Goal: Task Accomplishment & Management: Complete application form

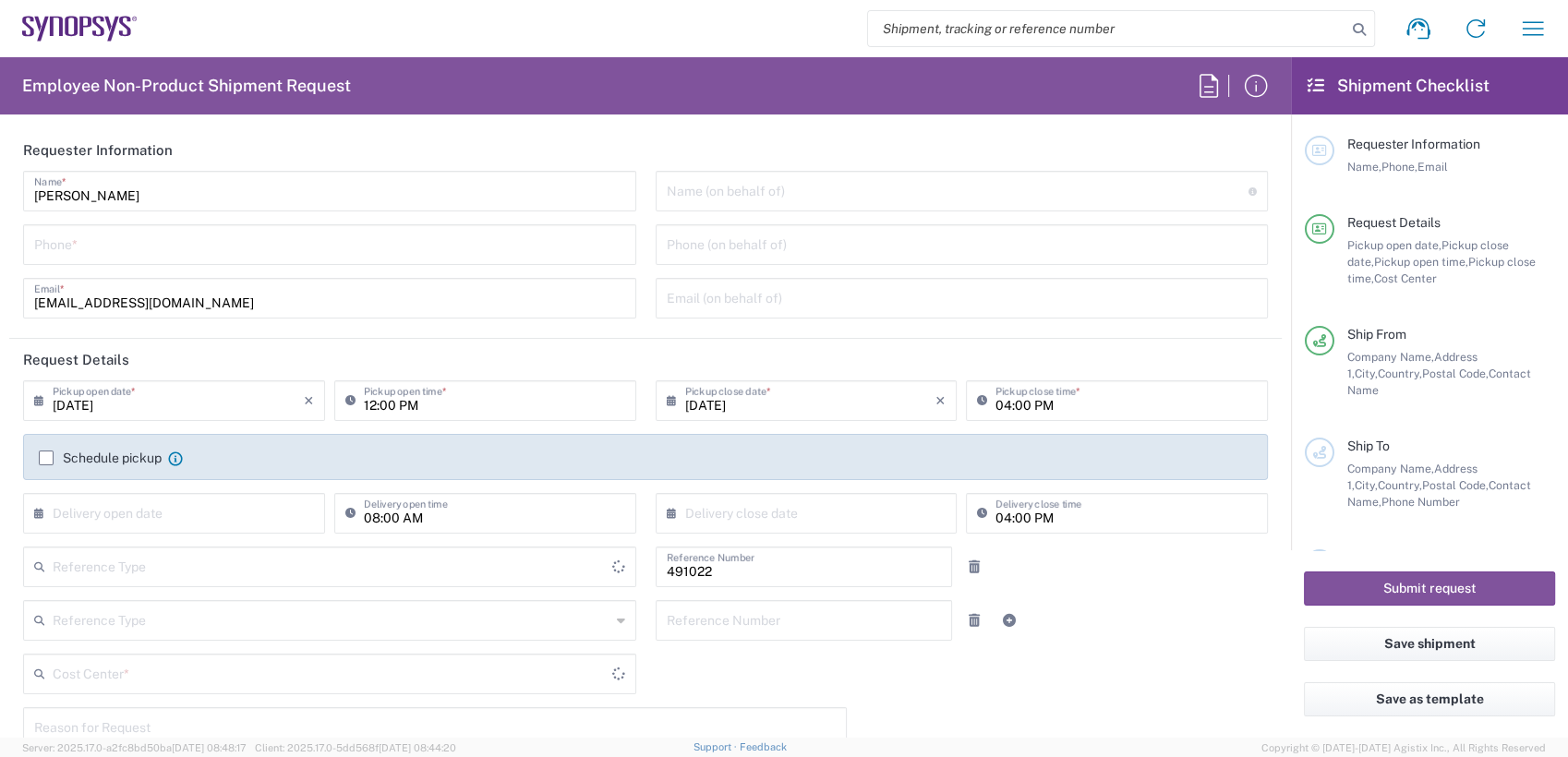
type input "IN51, SDG, M, ZebuOp 491022"
type input "Delivered at Place"
type input "Telangana"
type input "Department"
type input "[GEOGRAPHIC_DATA]"
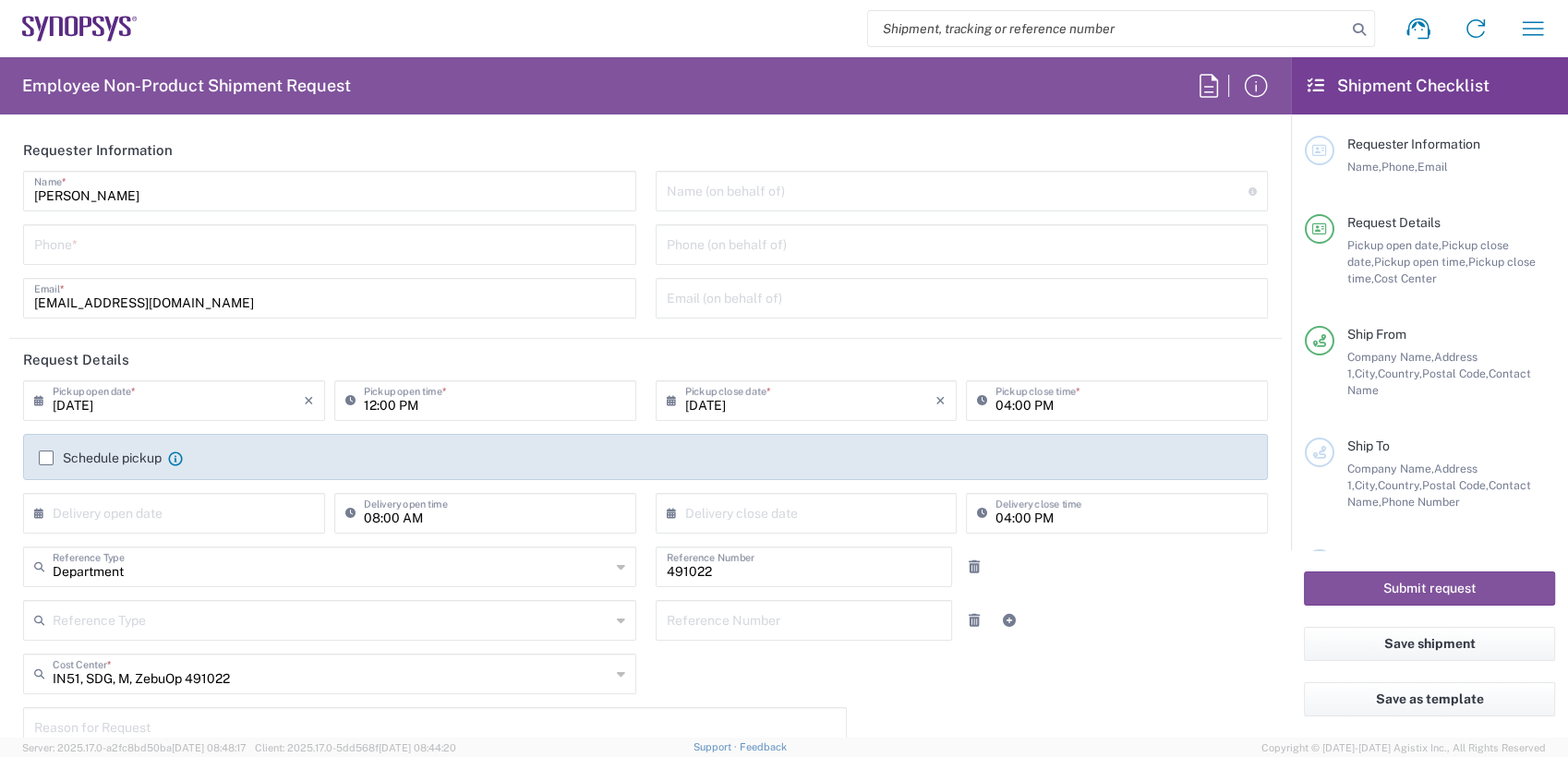
type input "[GEOGRAPHIC_DATA]"
type input "[GEOGRAPHIC_DATA] IN09"
click at [152, 254] on input "tel" at bounding box center [330, 243] width 591 height 32
type input "7337556583"
type input "Nicolas Tomaro"
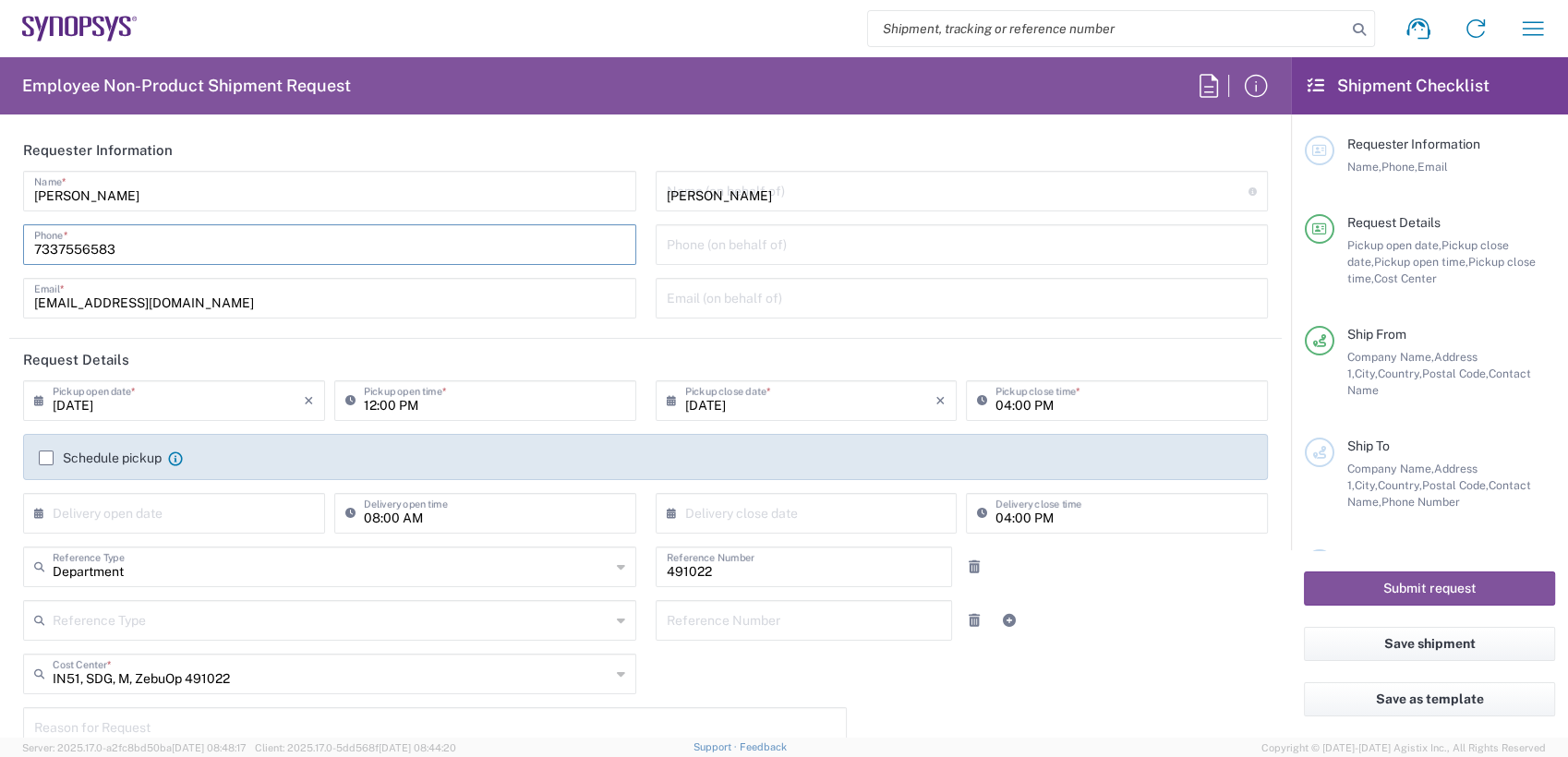
type input "ntomaro@synopsys.com"
type input "12797329134"
type input "Wissous/Rungis FR65"
type input "SYNOPSYS EMULATION AND VERIFICATION"
type input "7 rue des Solets"
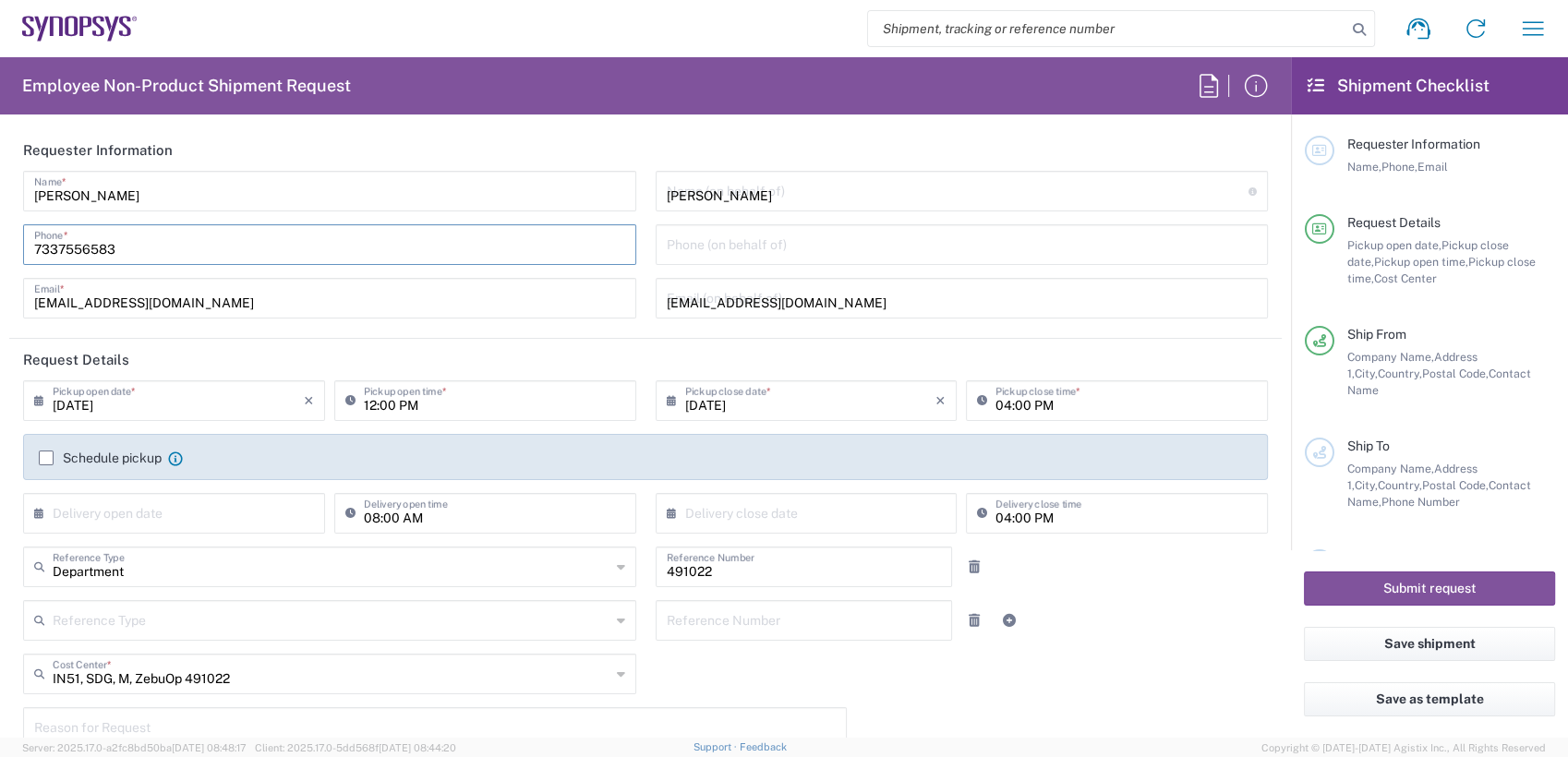
type input "Rungis"
type input "94150"
type input "Said R'Kiki"
type input "33189961070"
type input "said@synopsys.com"
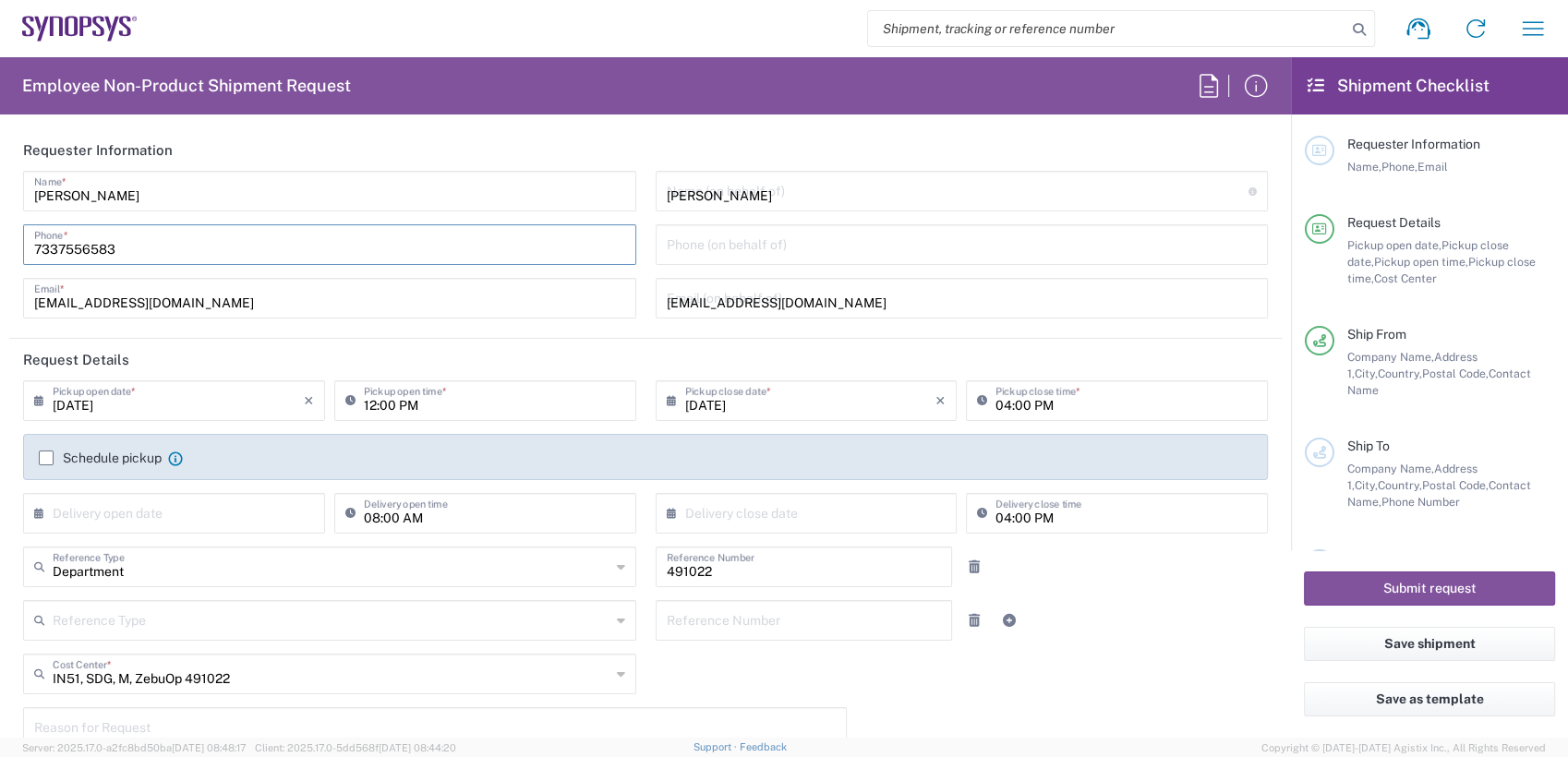
type input "TIN"
type input "Carton(s)"
type input "10"
type input "40"
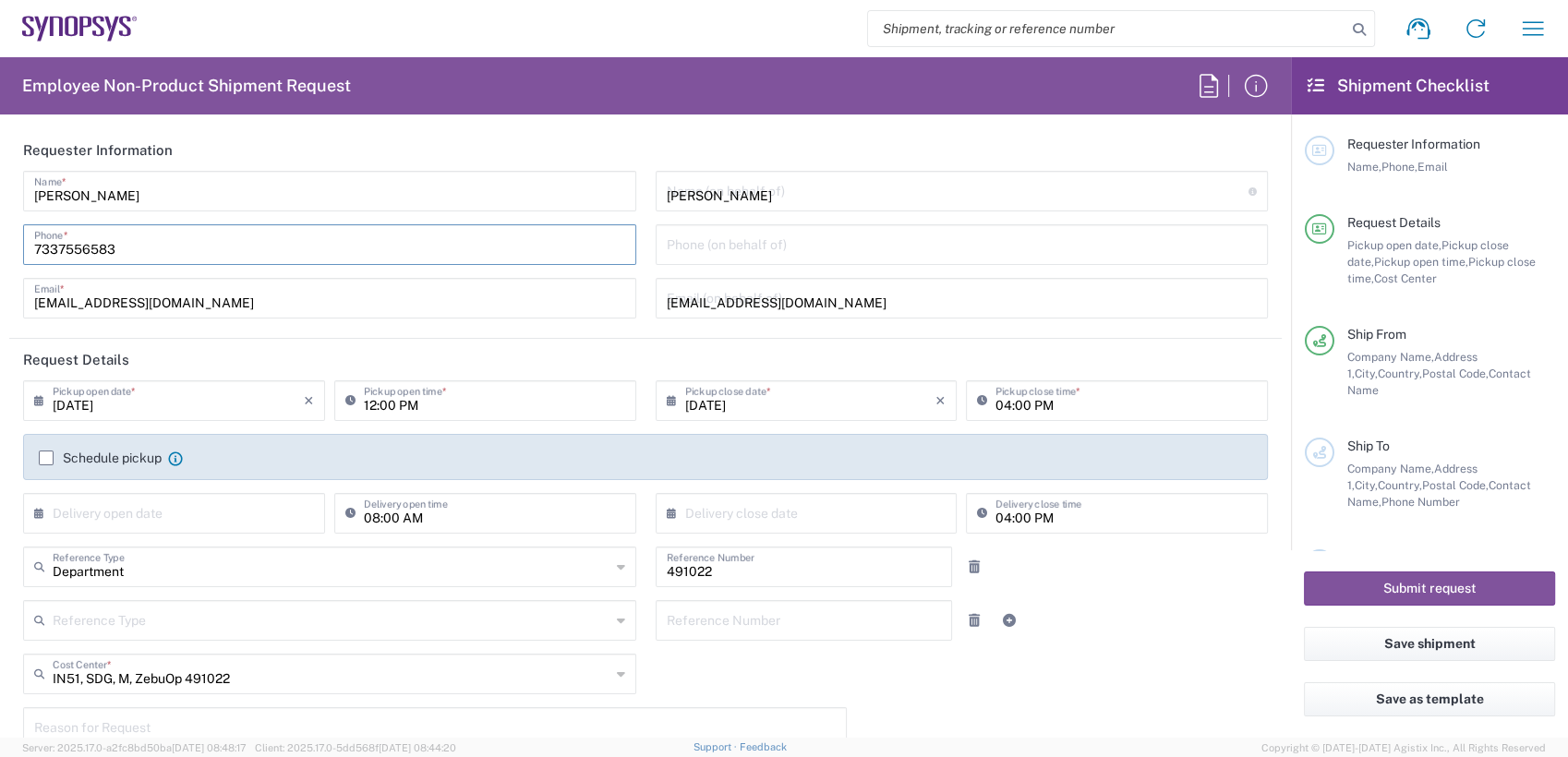
type input "40"
type input "100"
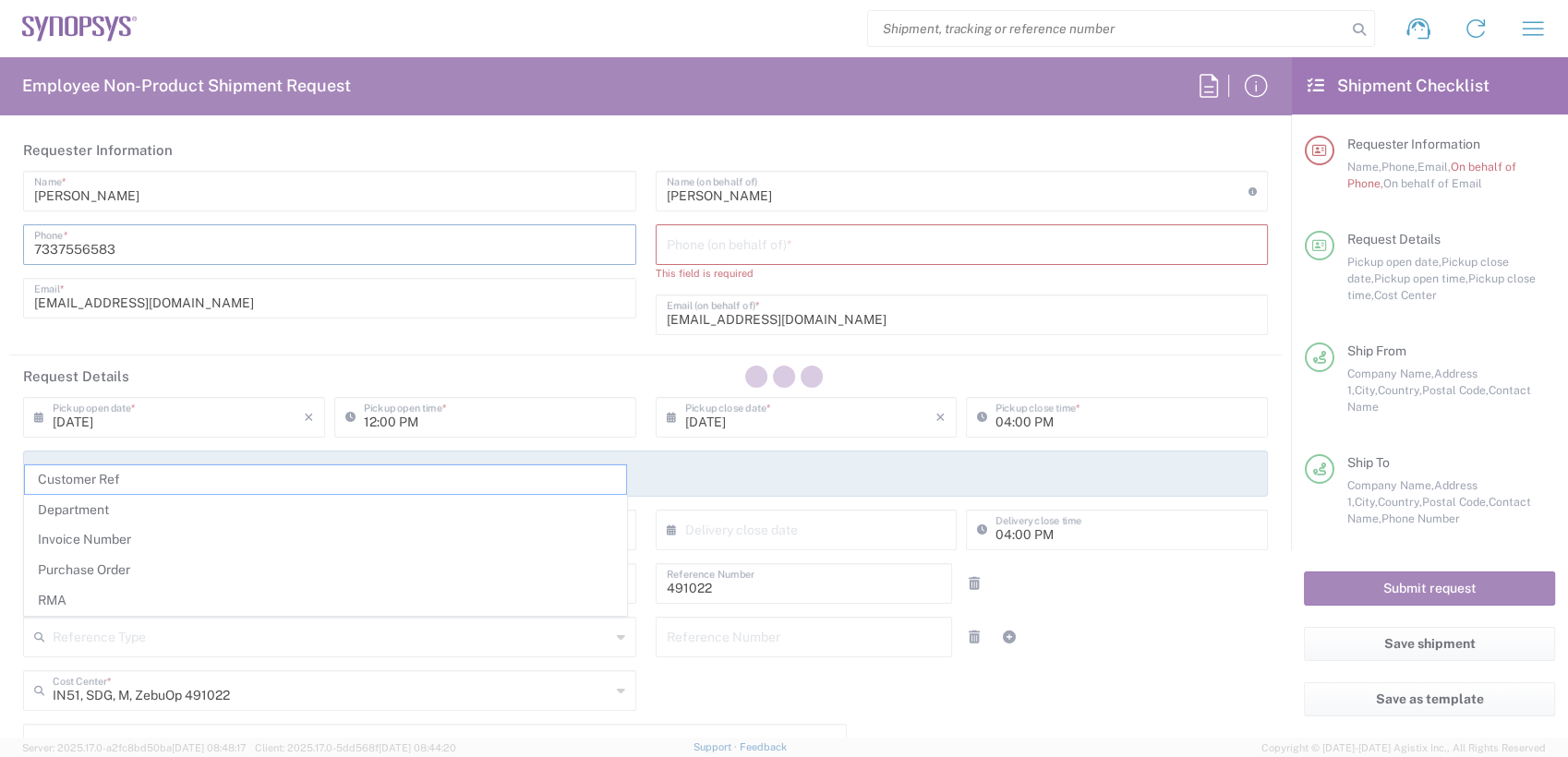
type input "Wissous/Rungis FR65"
click at [716, 240] on div at bounding box center [784, 378] width 1568 height 757
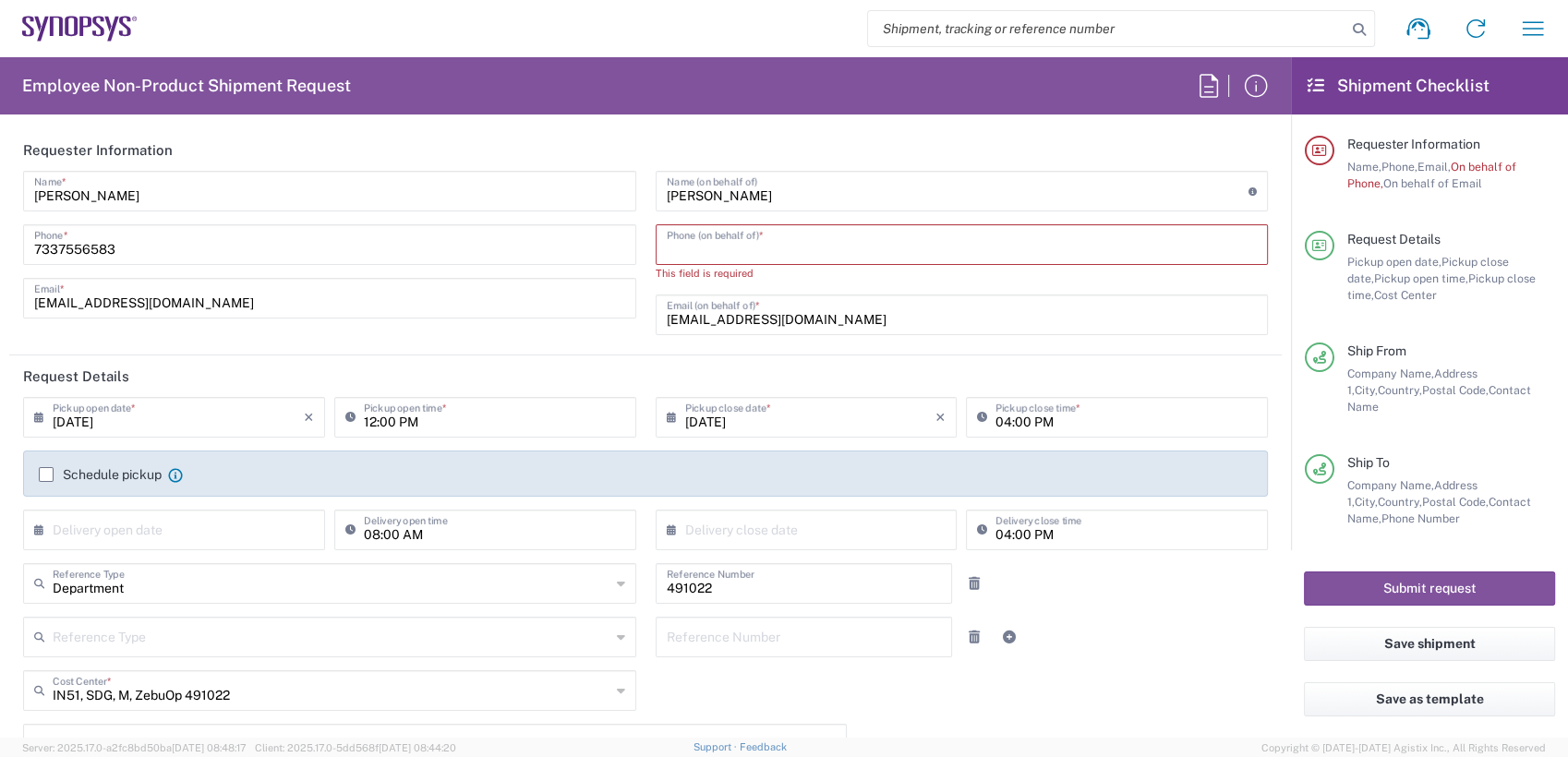
click at [896, 233] on input "tel" at bounding box center [962, 243] width 591 height 32
paste input "279.732.9134"
click at [685, 246] on input "279.732.9134" at bounding box center [962, 243] width 591 height 32
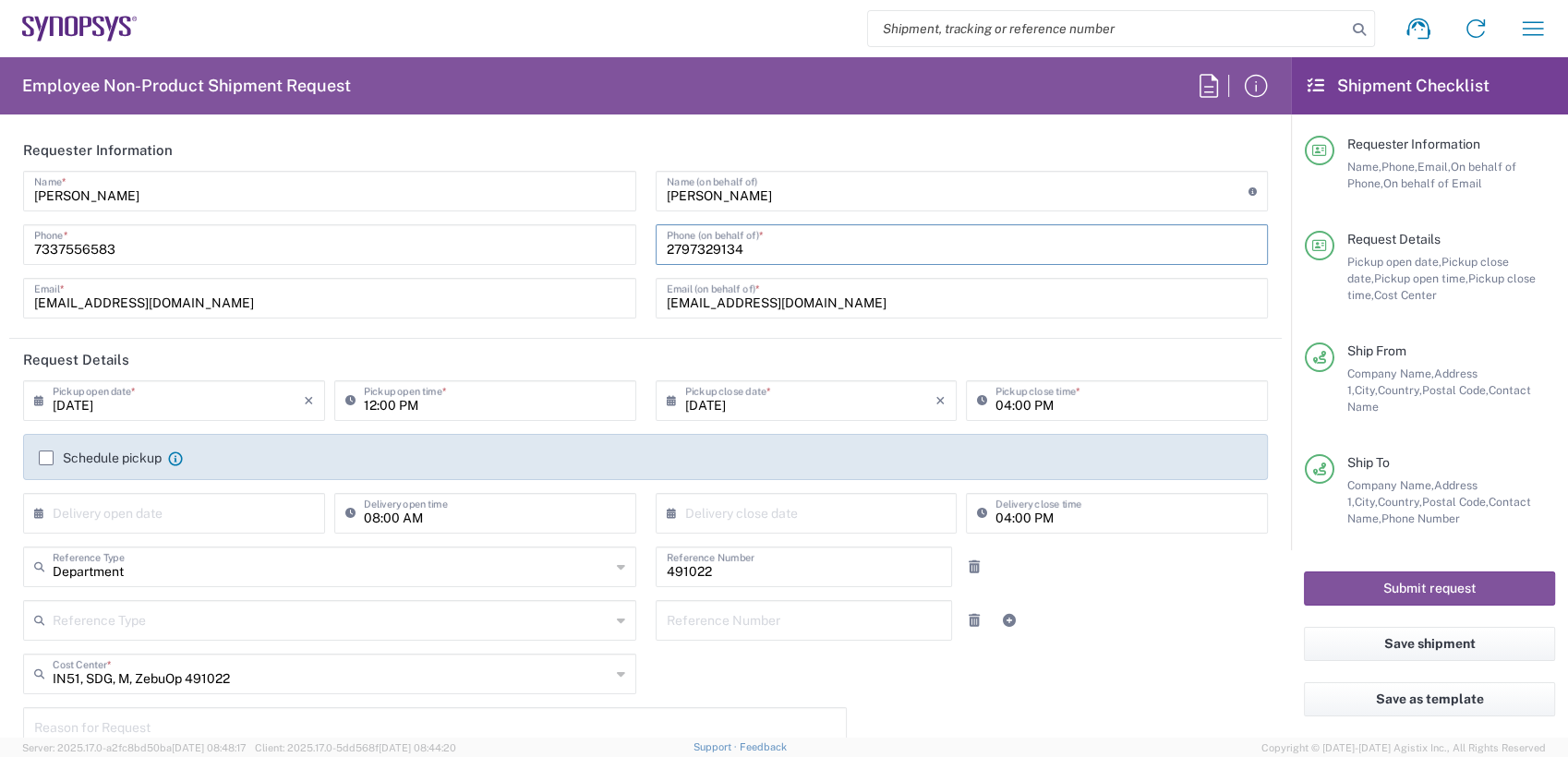
scroll to position [717, 0]
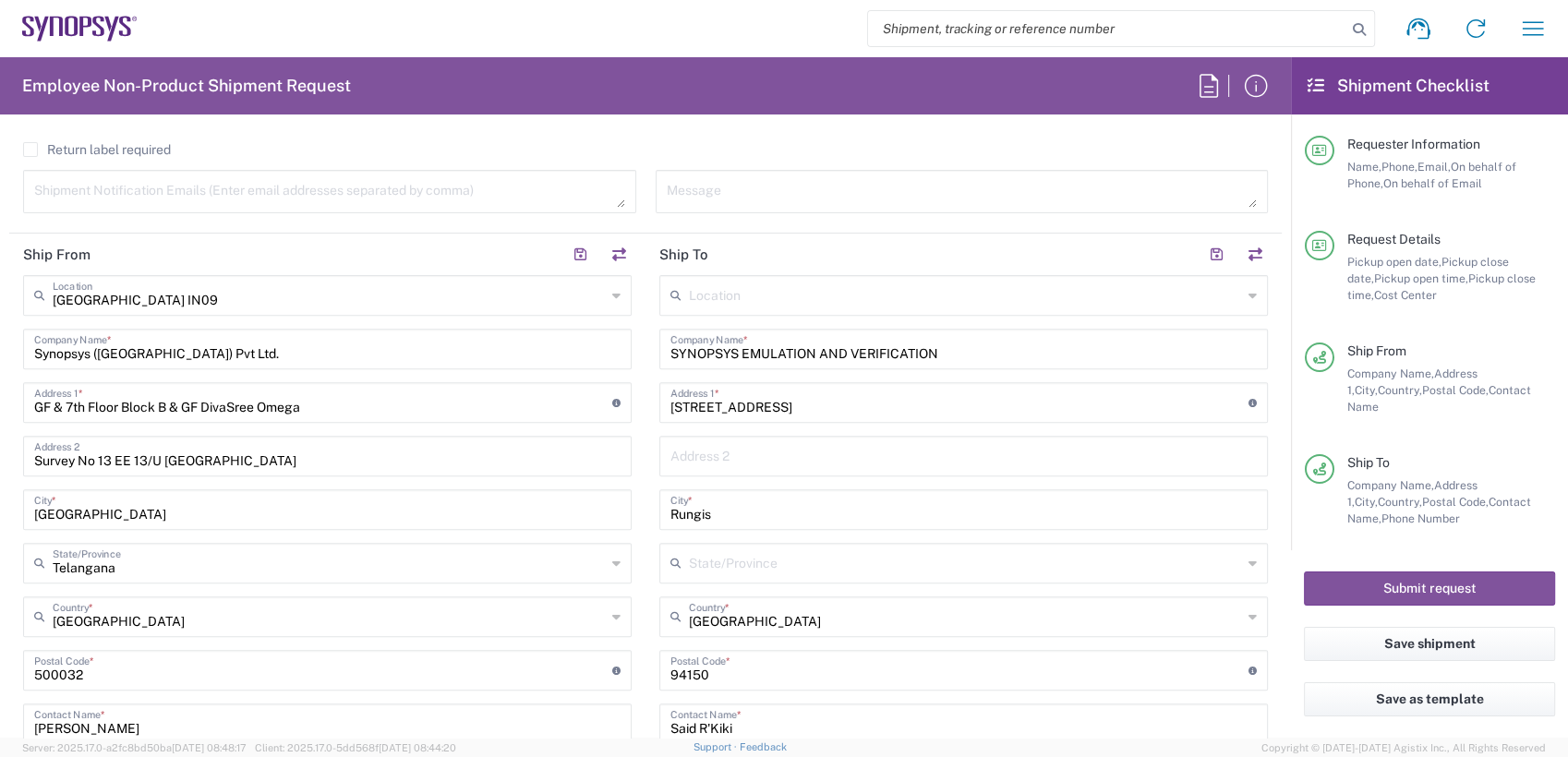
type input "2797329134"
drag, startPoint x: 203, startPoint y: 344, endPoint x: 0, endPoint y: 347, distance: 203.0
click at [0, 351] on html "Shipment request Shipment tracking Employee non-product shipment request My shi…" at bounding box center [784, 378] width 1568 height 757
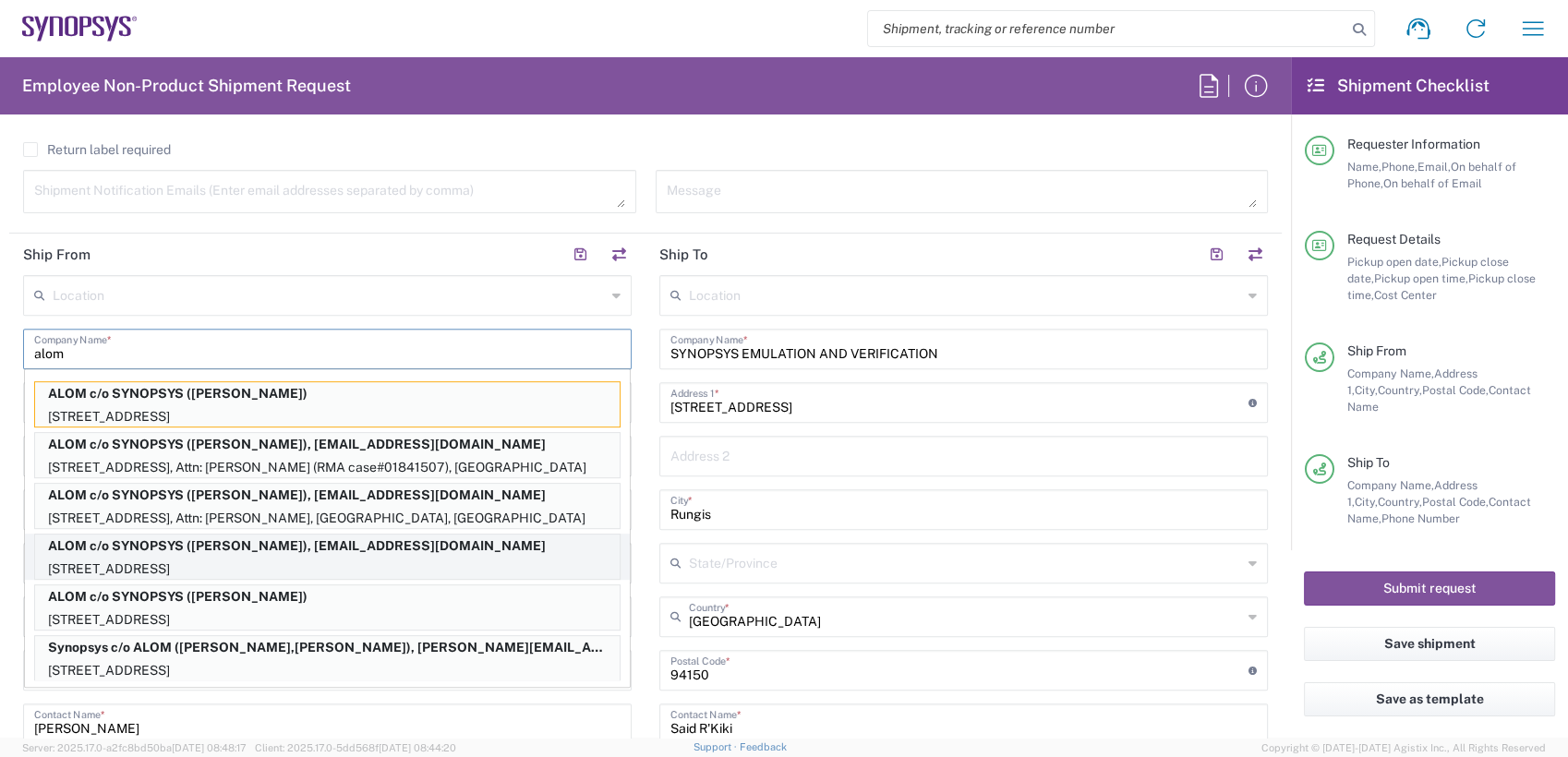
click at [443, 557] on p "48105 Warm Springs Blvd., Fremont, CA, 94539, US" at bounding box center [327, 569] width 584 height 23
type input "ALOM c/o SYNOPSYS"
type input "48105 Warm Springs Blvd."
type input "Fremont"
type input "United States"
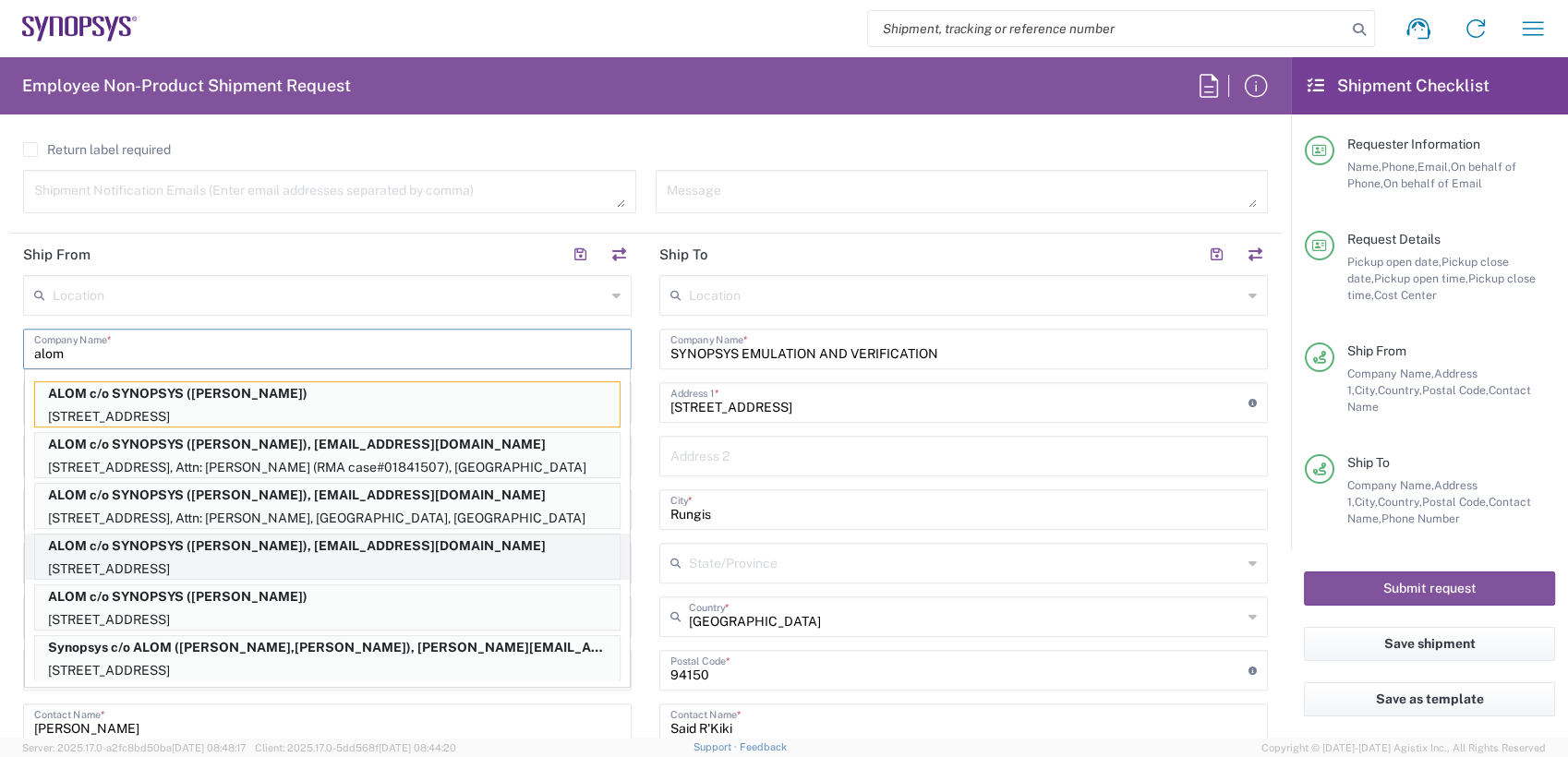
type input "94539"
type input "Nirali Trivedi"
type input "4086498039"
type input "synopsyssupport@alom.com"
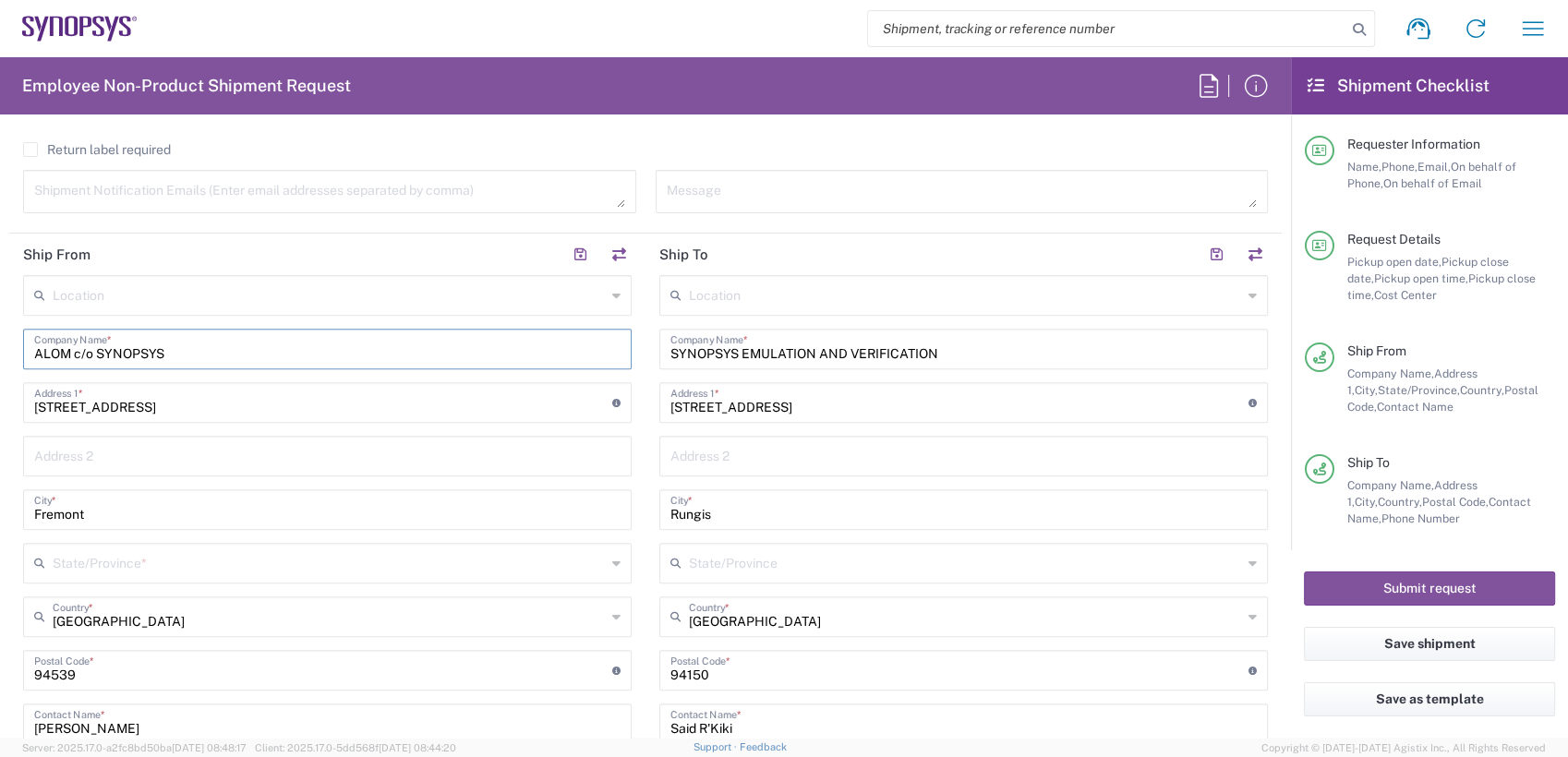
type input "California"
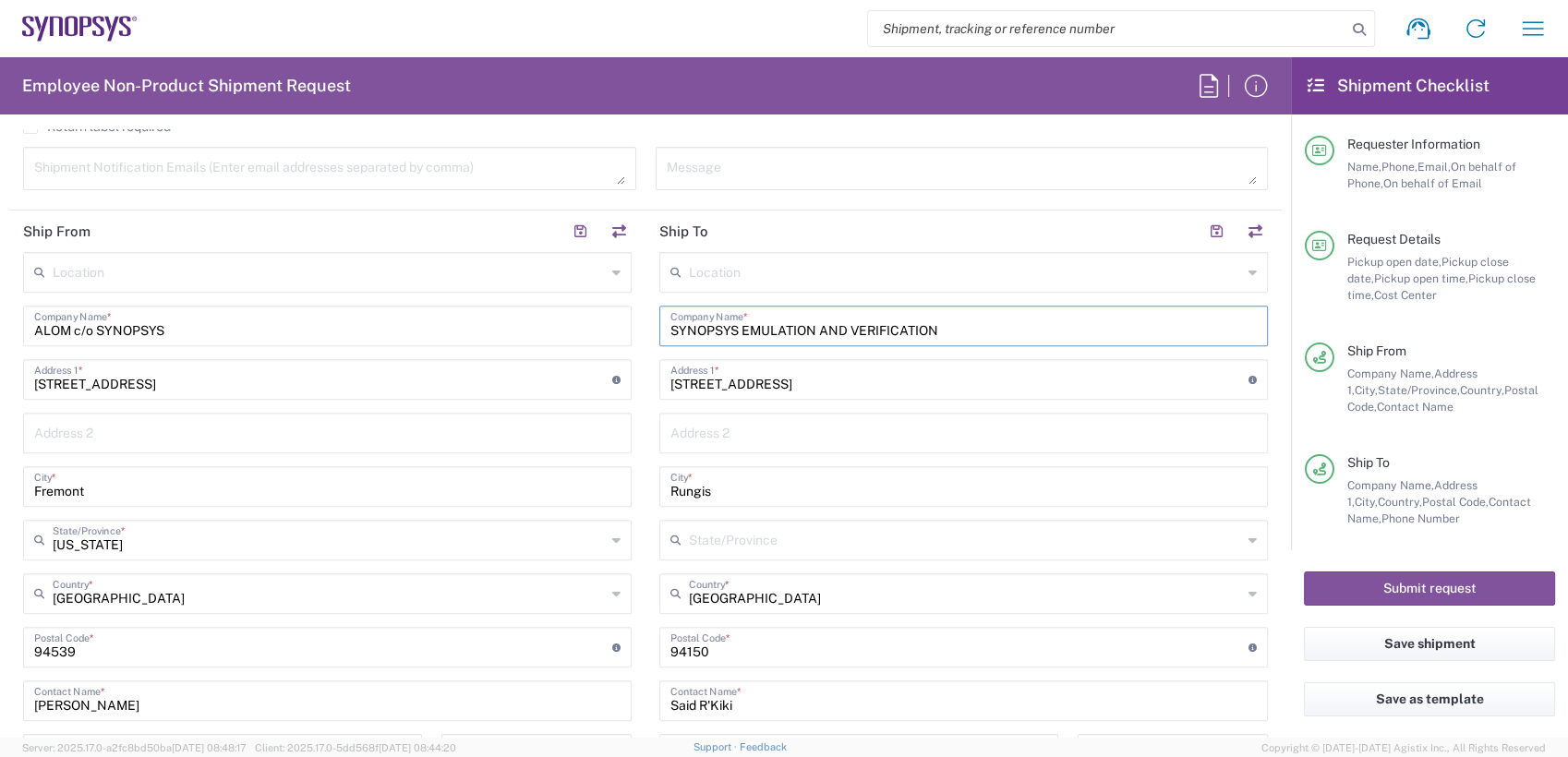
drag, startPoint x: 991, startPoint y: 335, endPoint x: 336, endPoint y: 315, distance: 655.3
click at [370, 321] on div "Ship From Location Aachen DE04 Agrate Brianza IT01 Aschheim DE02 Atlanta US60 A…" at bounding box center [645, 622] width 1273 height 824
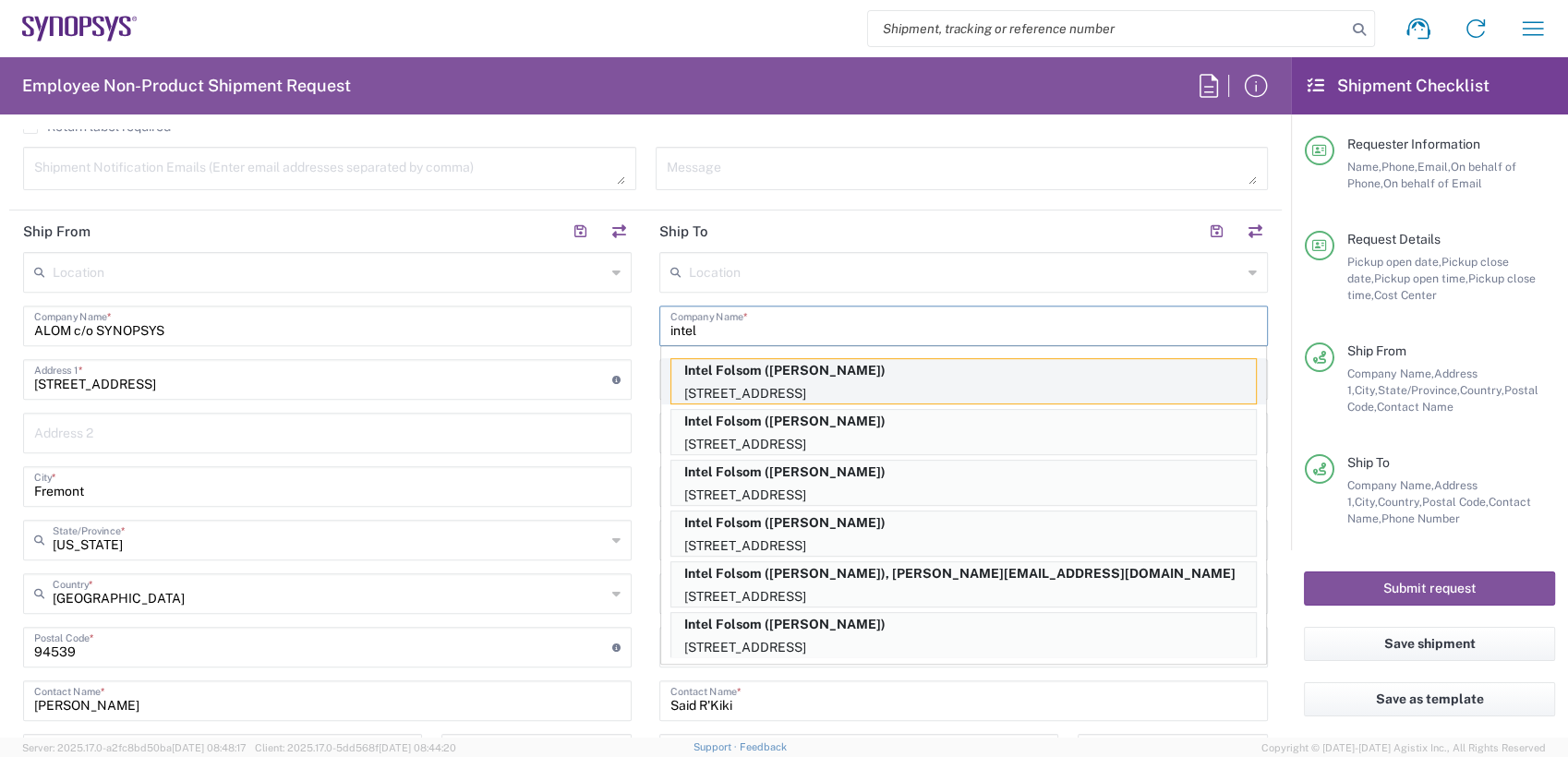
click at [768, 375] on p "Intel Folsom (Nicolas Z. Tomaro)" at bounding box center [963, 371] width 584 height 23
type input "Intel Folsom"
type input "1900 Prairie City Rd"
type input "FM6 Dock"
type input "Folsom"
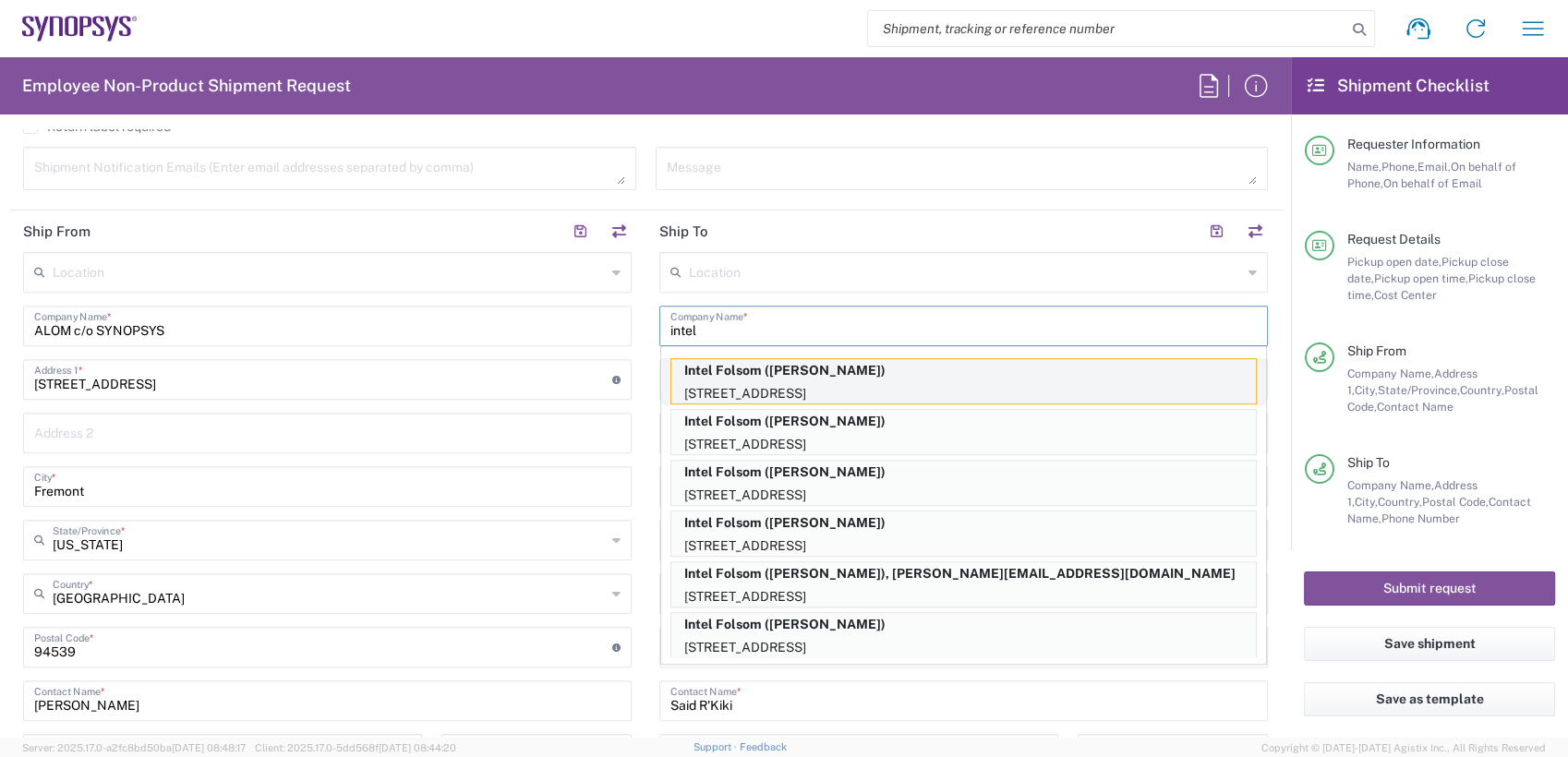
type input "United States"
type input "95630-9599"
type input "Nicolas Z. Tomaro"
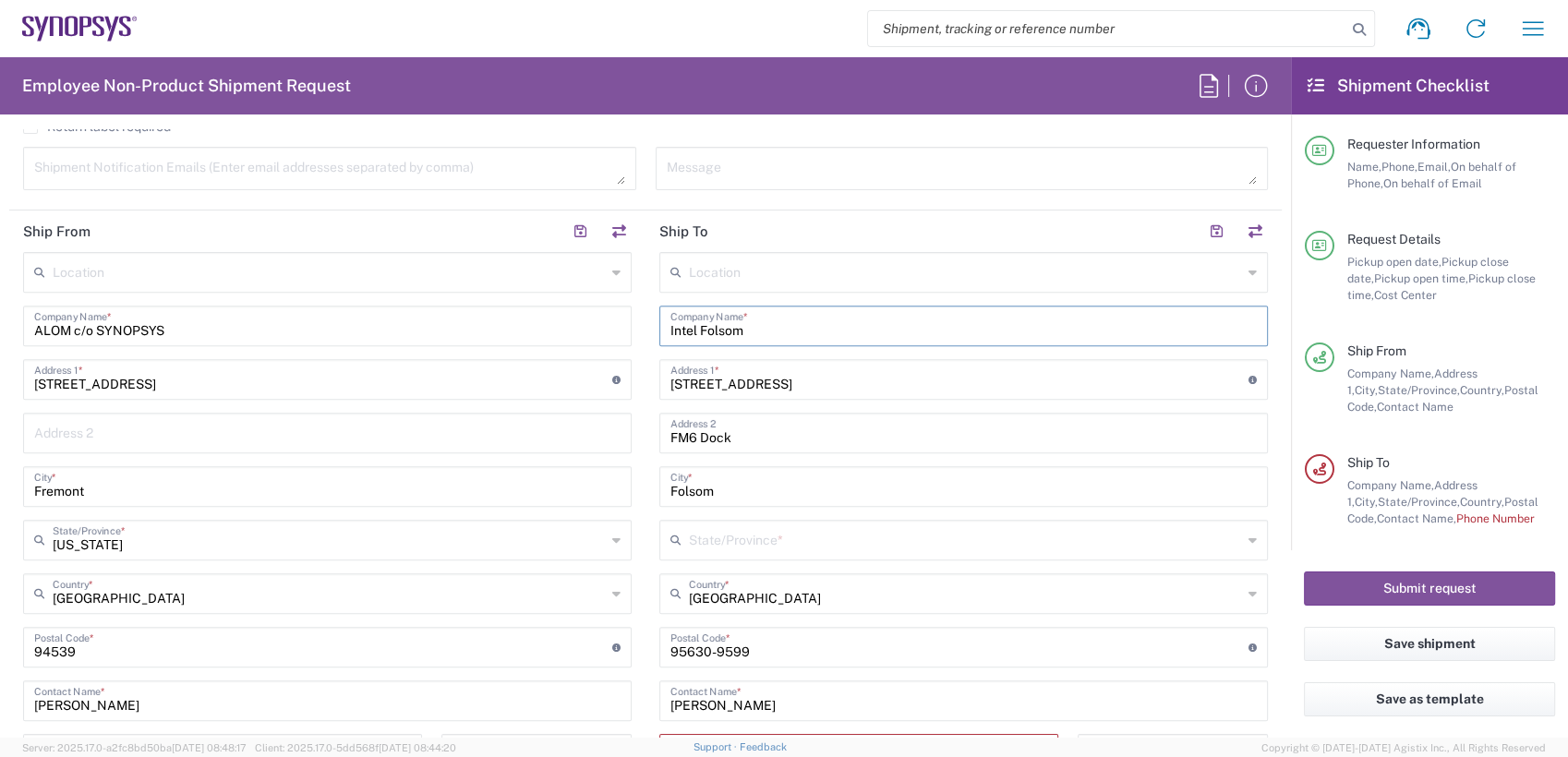
type input "California"
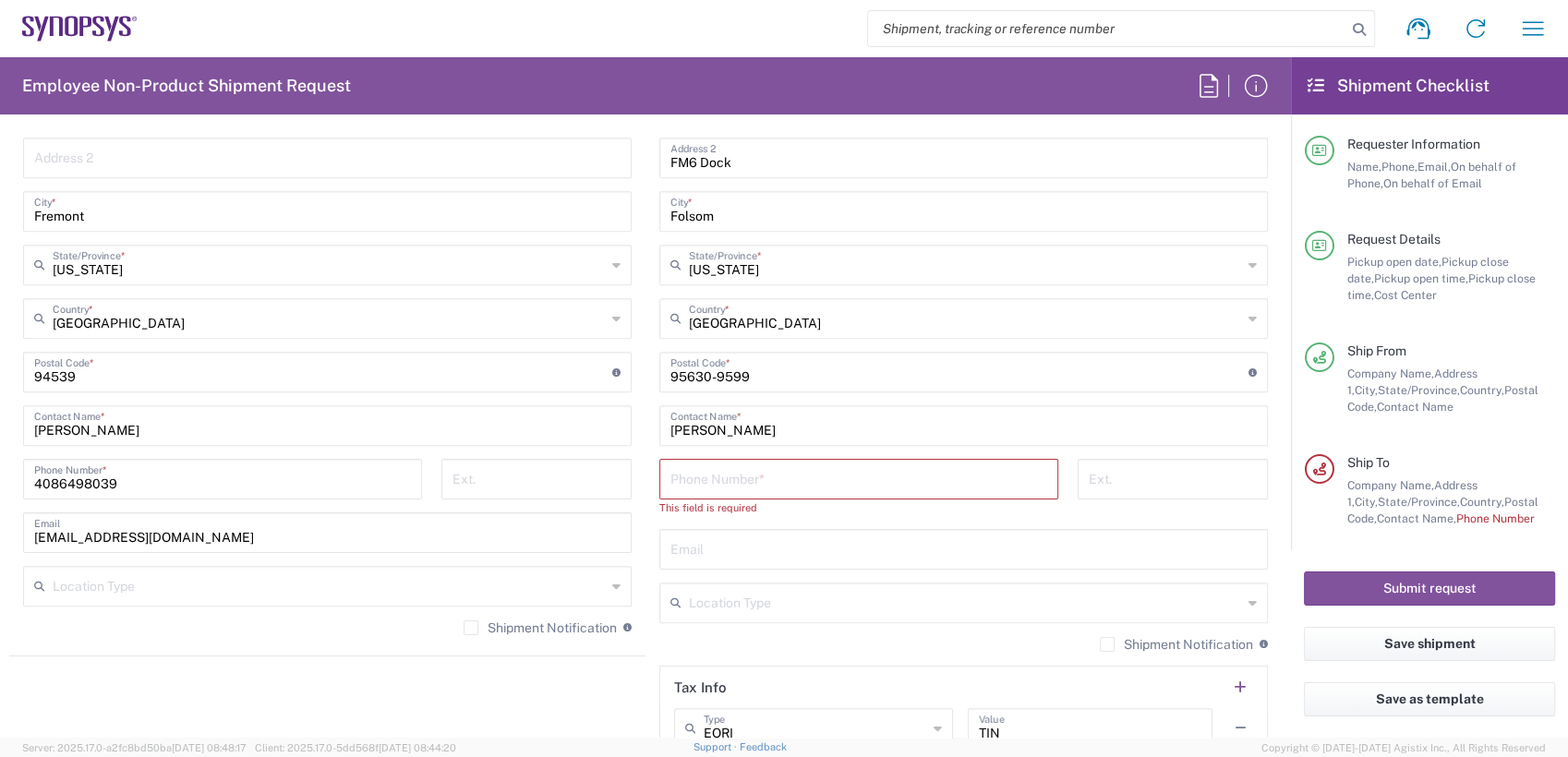
scroll to position [1019, 0]
click at [797, 476] on input "tel" at bounding box center [858, 473] width 377 height 32
paste input "279.732.9134"
click at [686, 473] on input "279.732.9134" at bounding box center [858, 473] width 377 height 32
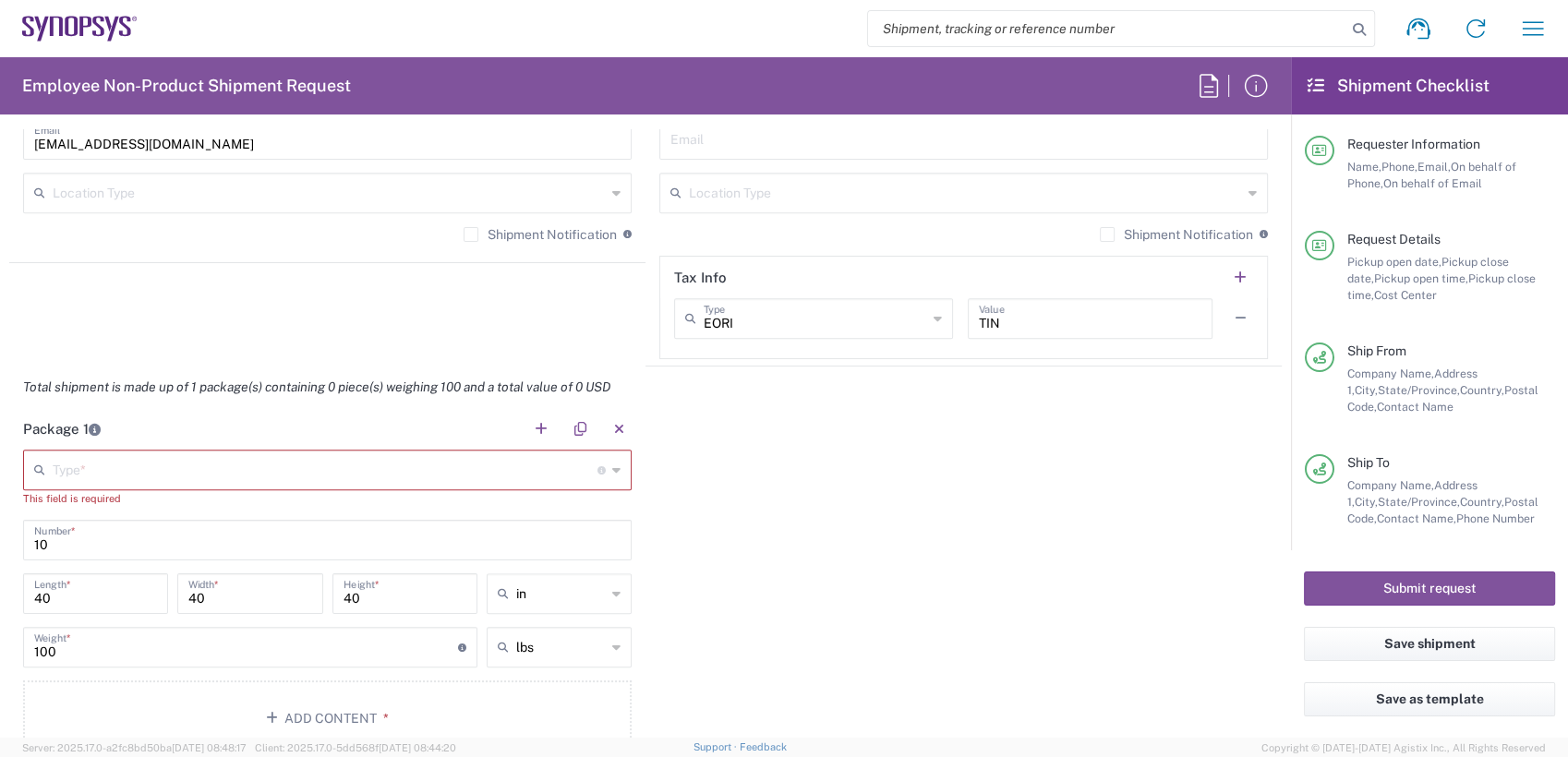
scroll to position [1412, 0]
type input "2797329134"
click at [359, 474] on input "text" at bounding box center [325, 465] width 545 height 32
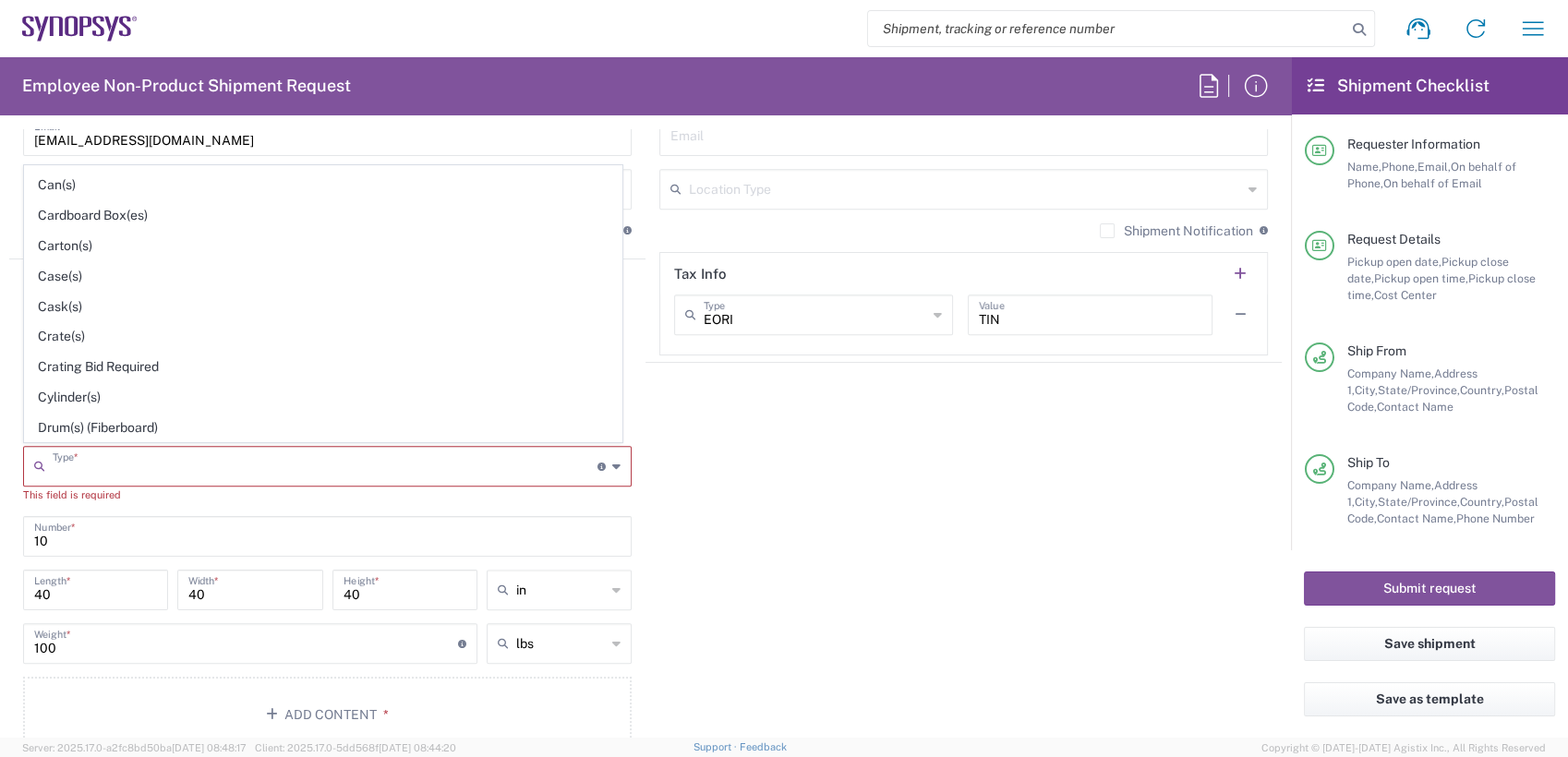
scroll to position [211, 0]
click at [138, 244] on span "Carton(s)" at bounding box center [323, 241] width 597 height 28
type input "Carton(s)"
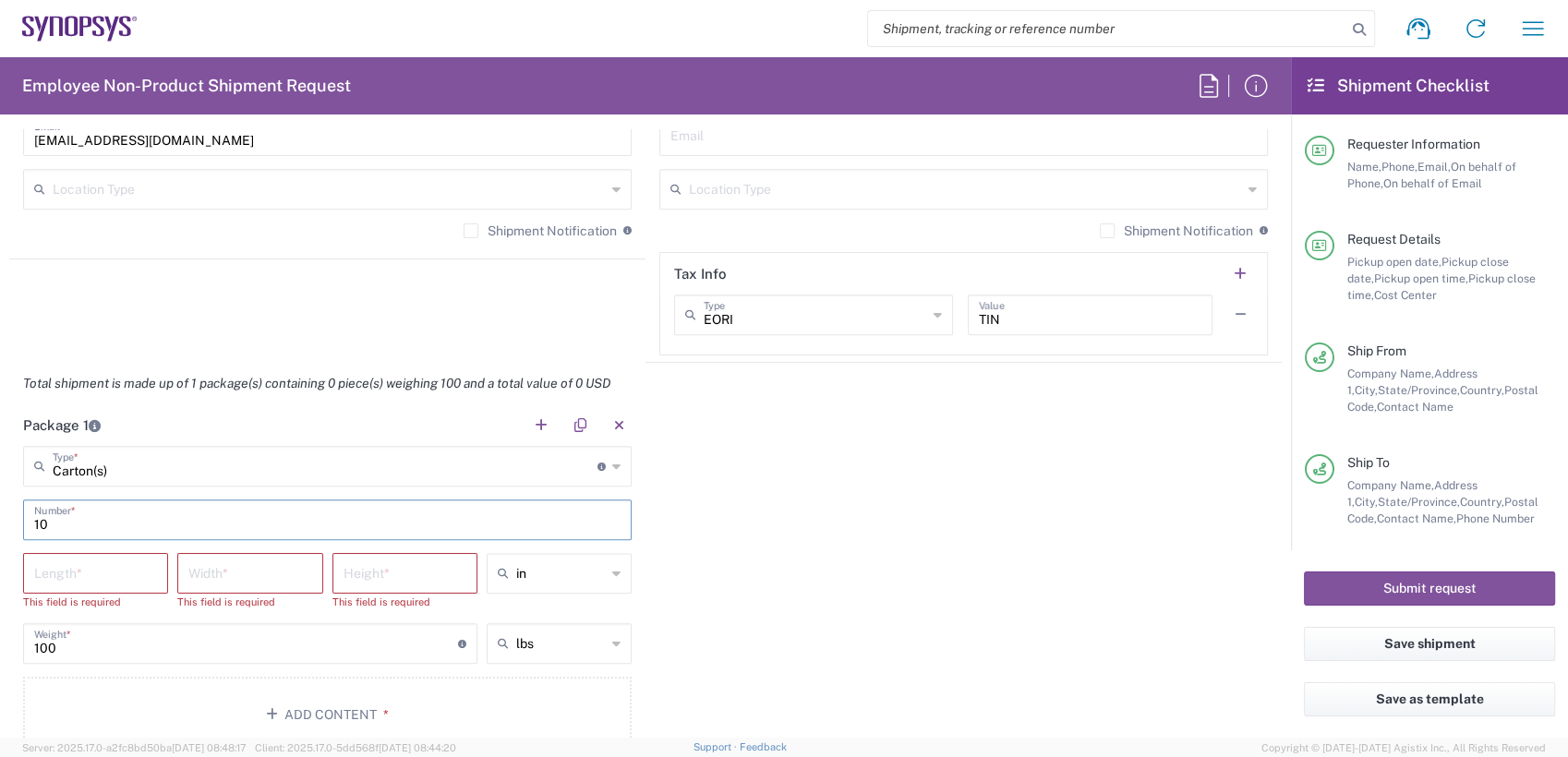
drag, startPoint x: 117, startPoint y: 513, endPoint x: 0, endPoint y: 518, distance: 117.1
click at [0, 514] on html "Shipment request Shipment tracking Employee non-product shipment request My shi…" at bounding box center [784, 378] width 1568 height 757
type input "3"
type input "4"
click at [107, 575] on input "number" at bounding box center [96, 571] width 123 height 32
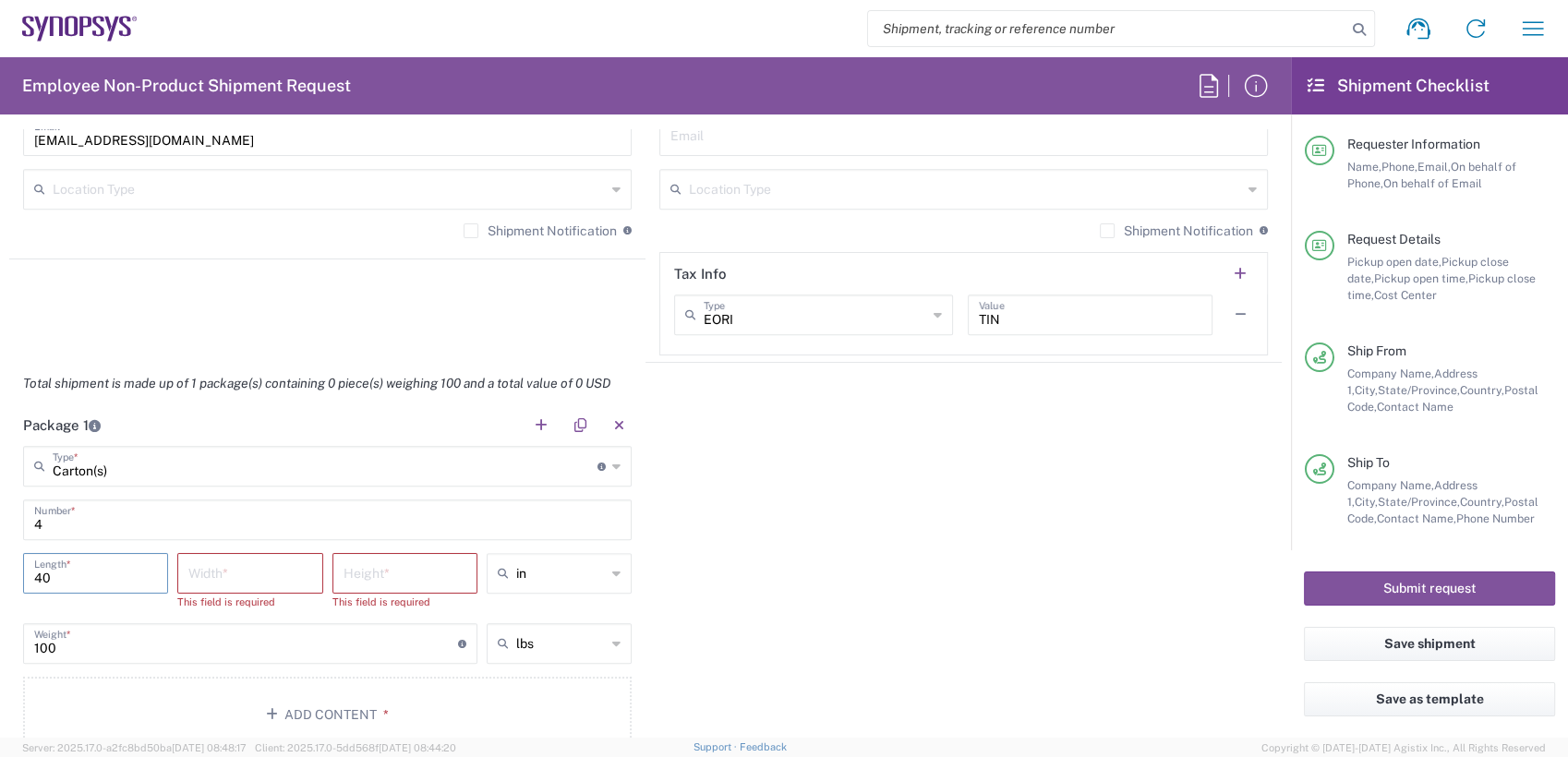
type input "40"
click at [306, 706] on button "Add Content *" at bounding box center [328, 697] width 608 height 75
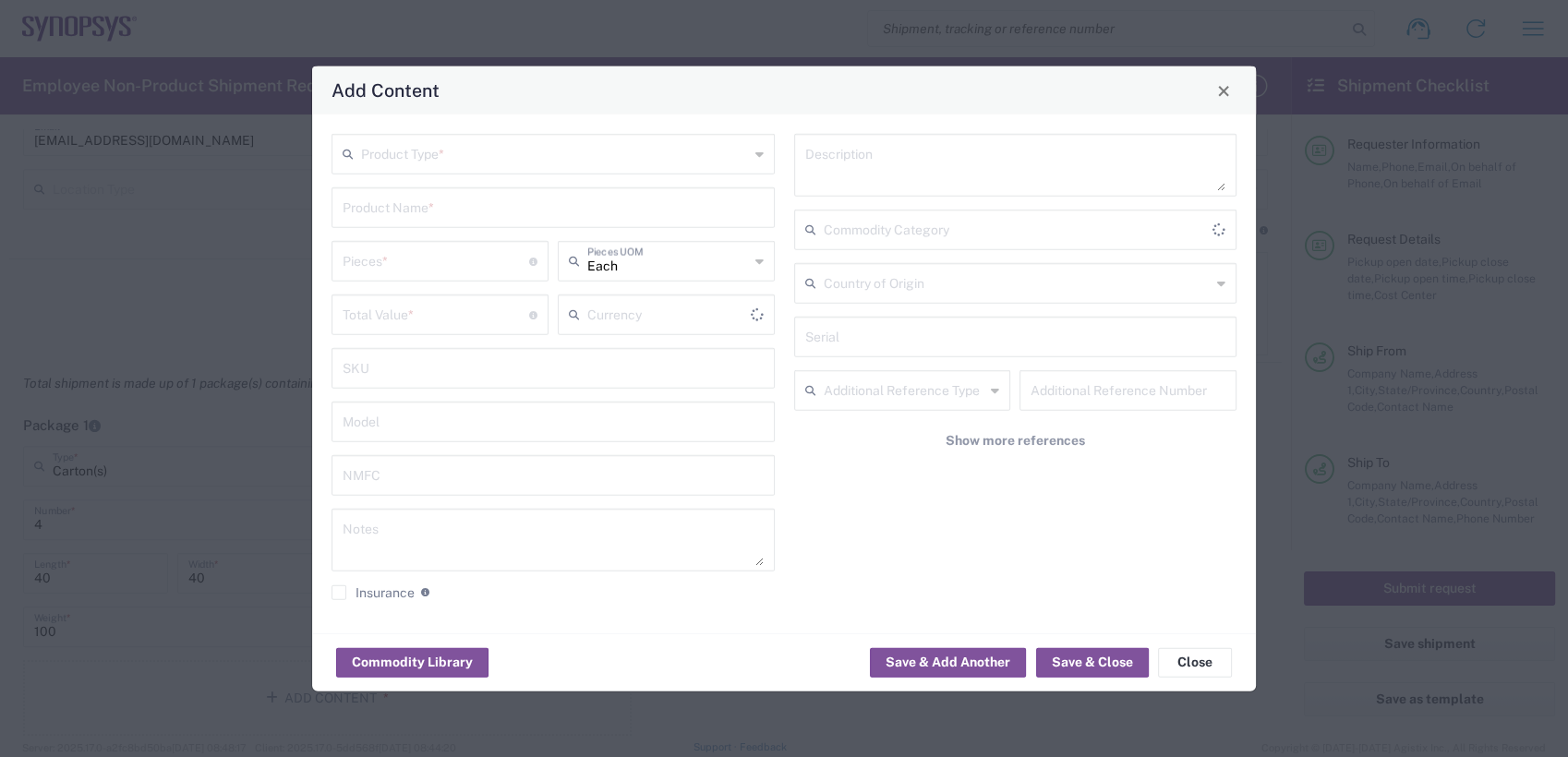
type input "US Dollar"
click at [442, 155] on input "text" at bounding box center [555, 153] width 387 height 32
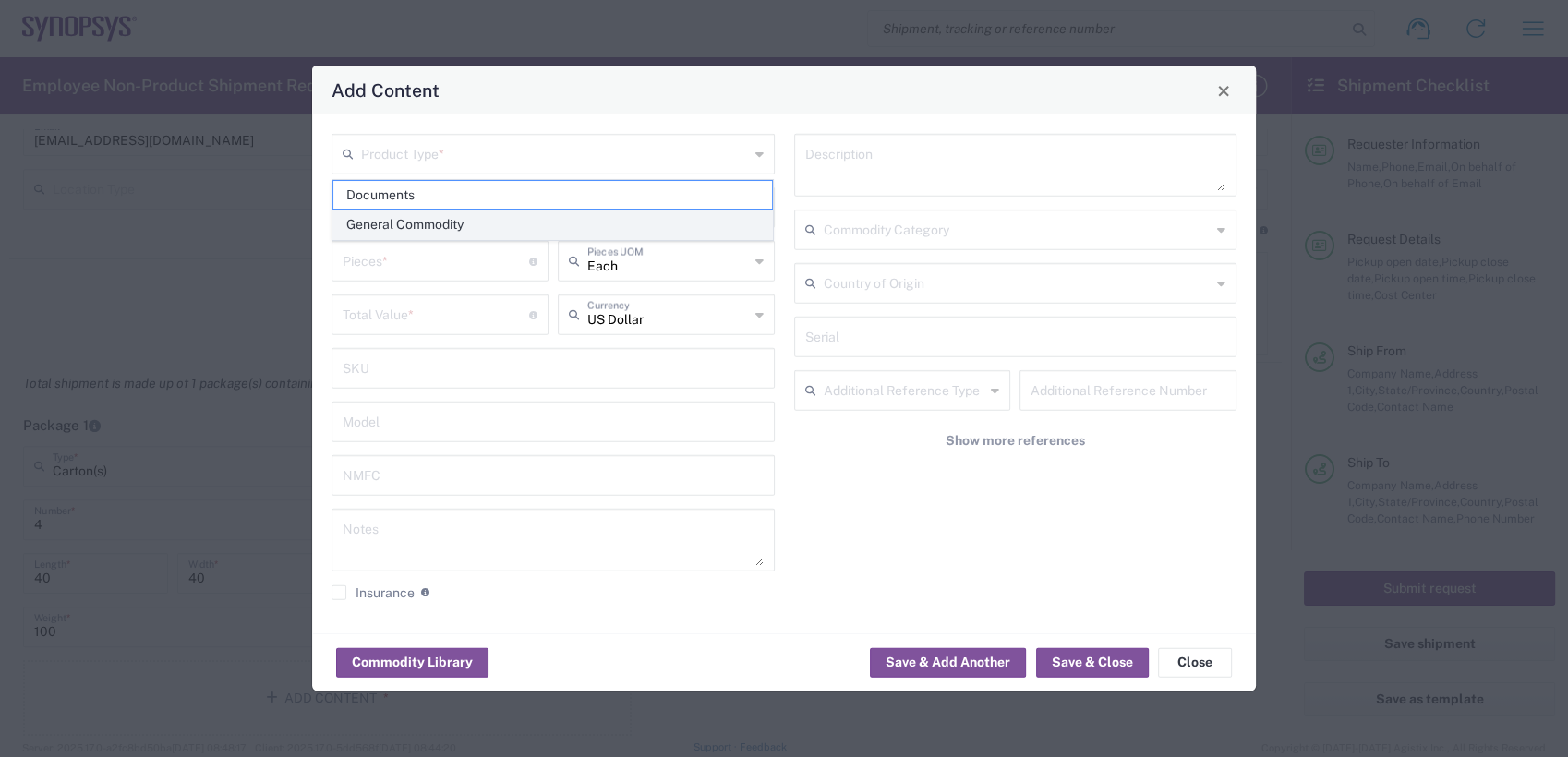
click at [439, 227] on span "General Commodity" at bounding box center [553, 224] width 439 height 28
type input "General Commodity"
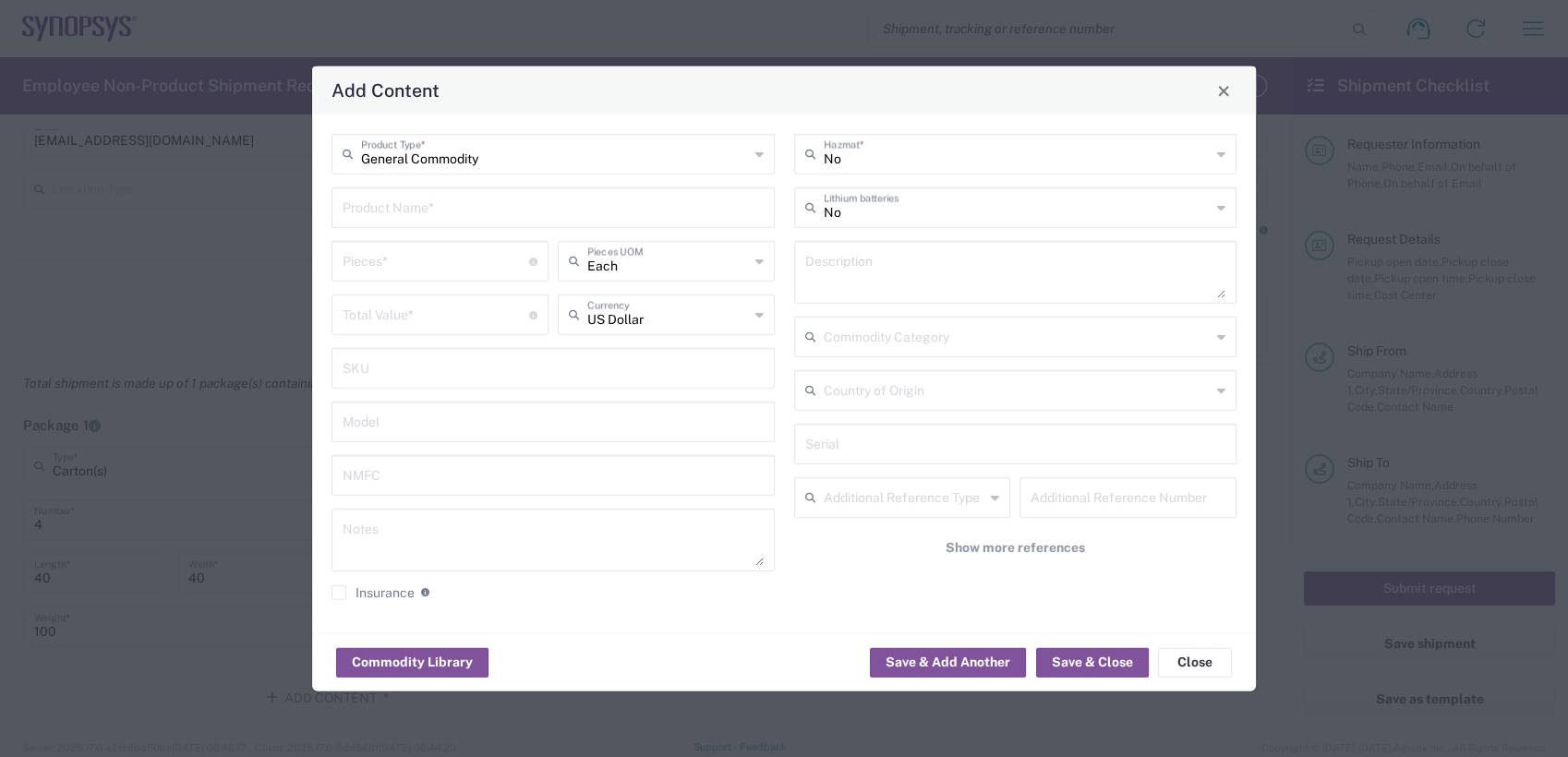
click at [427, 204] on input "text" at bounding box center [553, 205] width 421 height 32
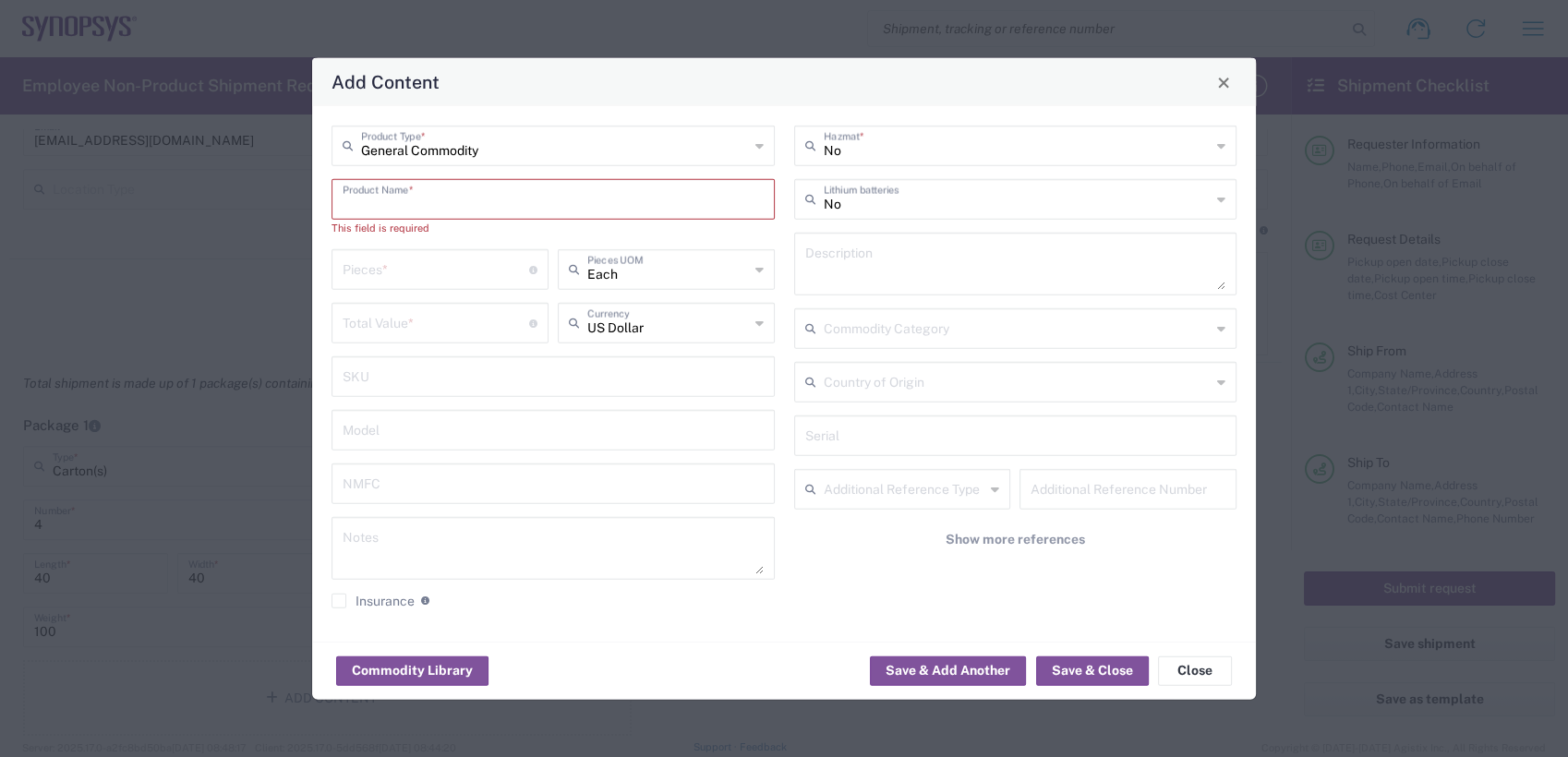
paste input "HW0969-000"
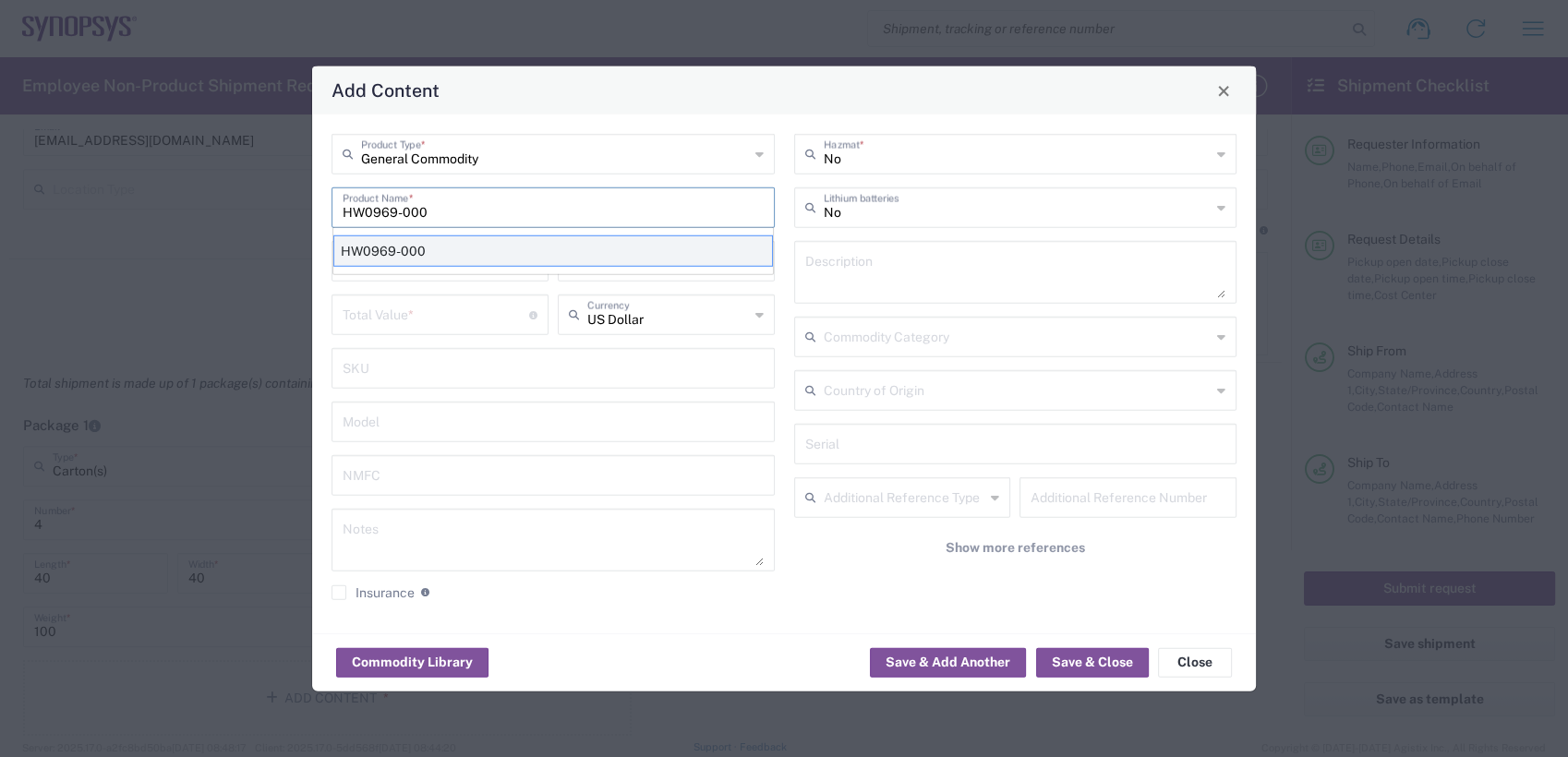
type input "HW0969-000"
click at [435, 246] on div "HW0969-000" at bounding box center [553, 251] width 439 height 31
type textarea "ZS5 Module"
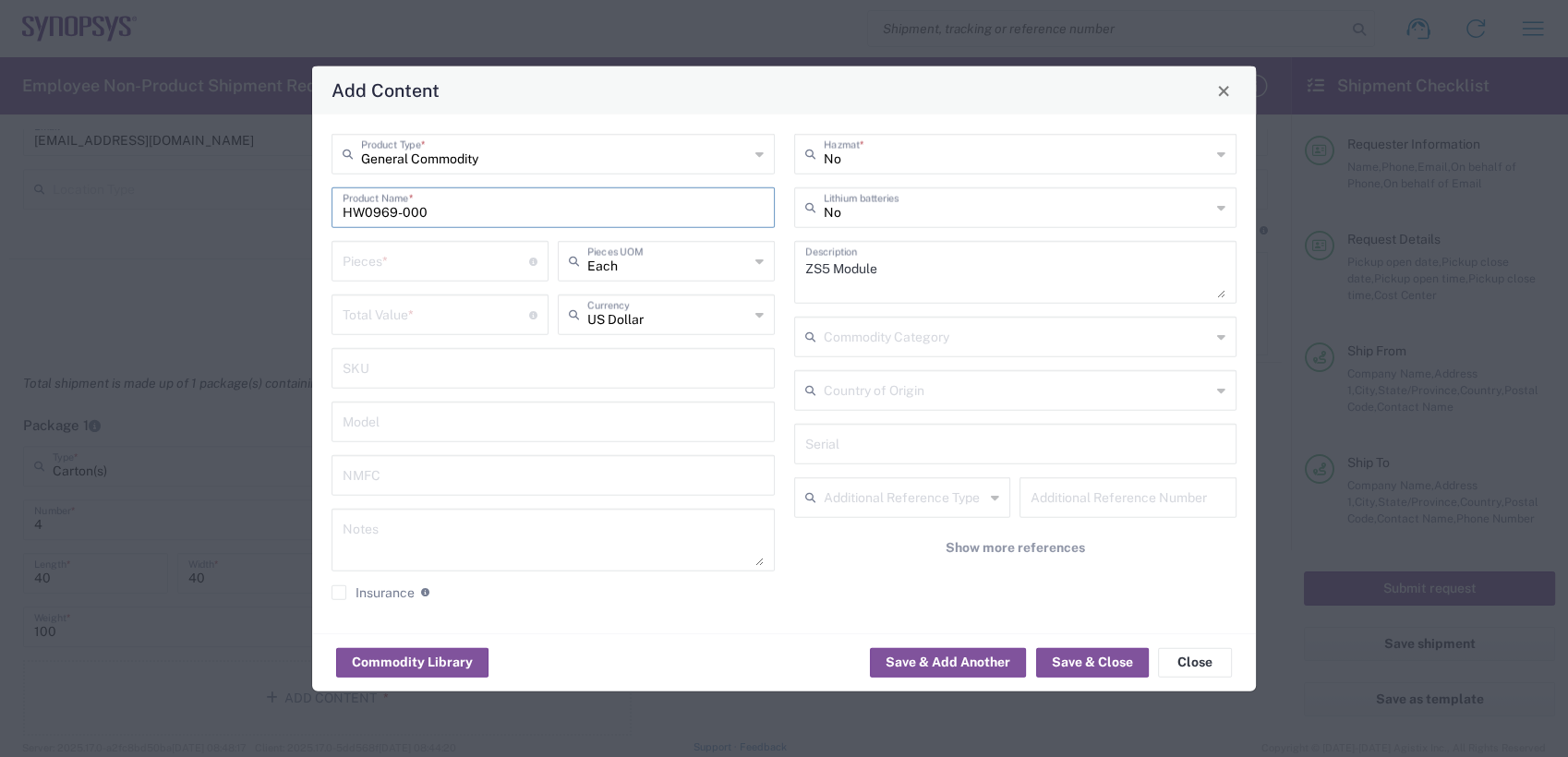
click at [434, 254] on input "number" at bounding box center [435, 259] width 187 height 32
type input "4"
click at [415, 313] on input "number" at bounding box center [435, 313] width 187 height 32
type input "224000"
click at [912, 393] on input "text" at bounding box center [1017, 388] width 387 height 32
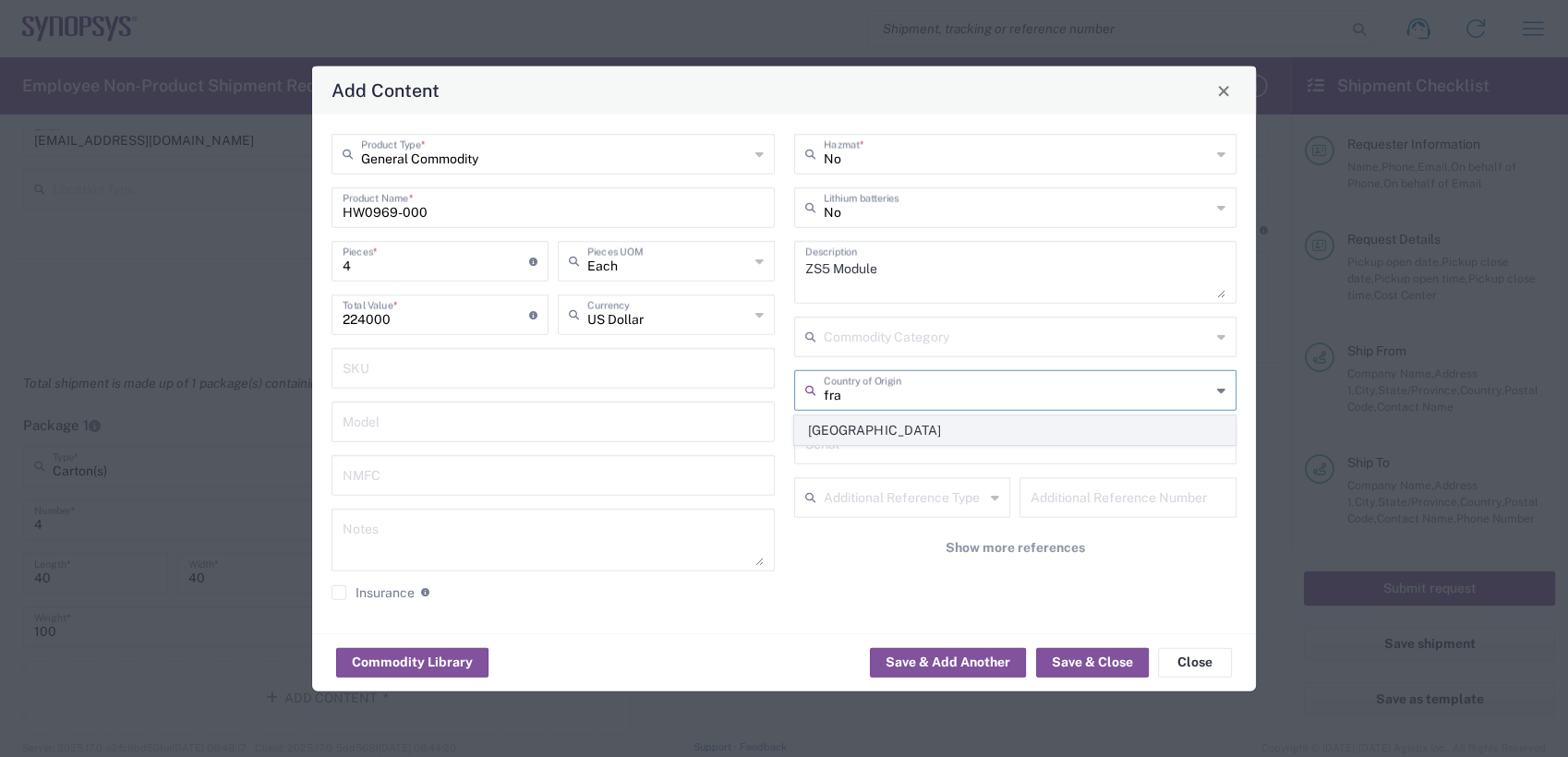
click at [894, 424] on span "France" at bounding box center [1014, 430] width 439 height 28
type input "France"
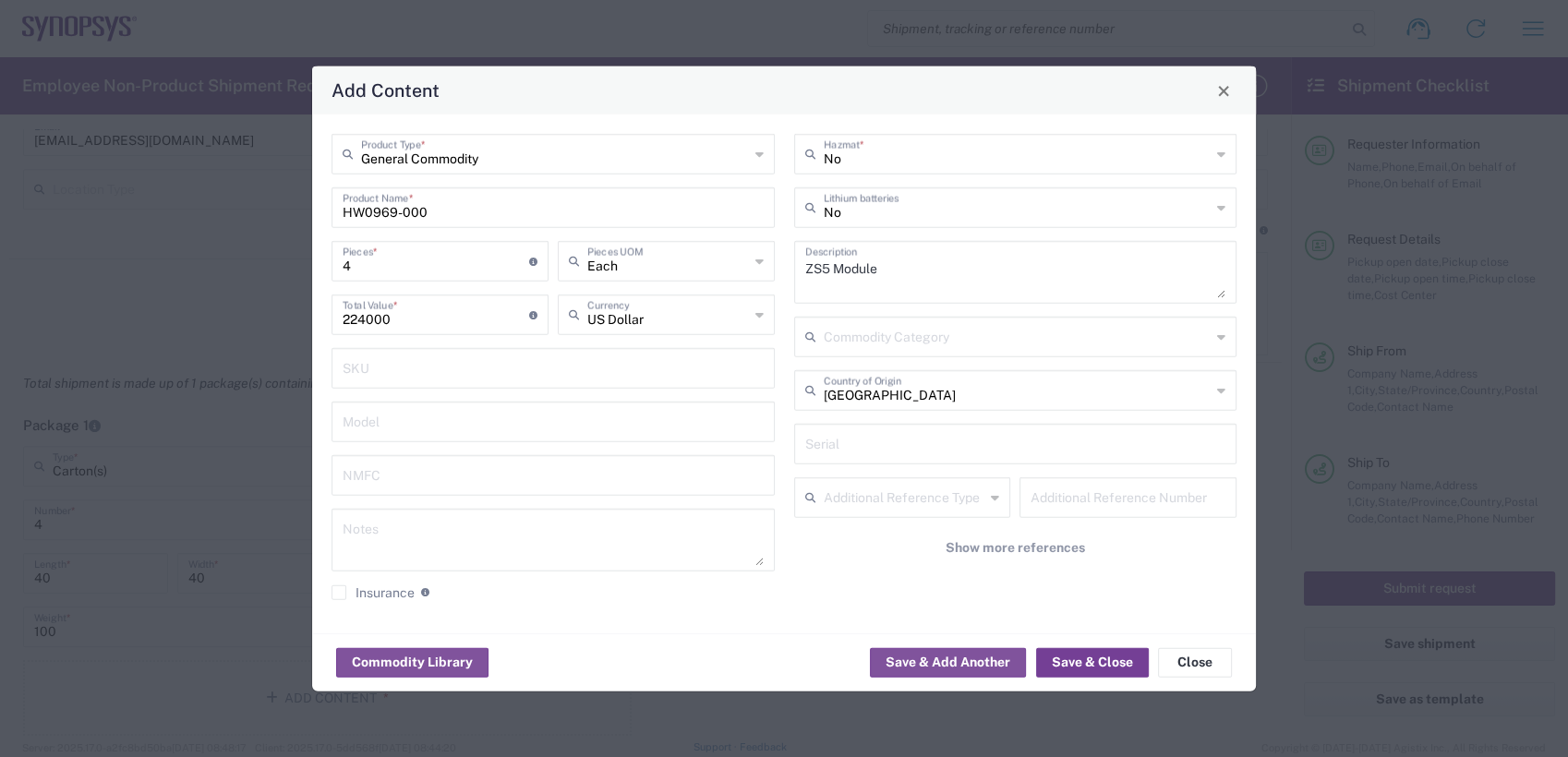
click at [1080, 665] on button "Save & Close" at bounding box center [1092, 662] width 112 height 29
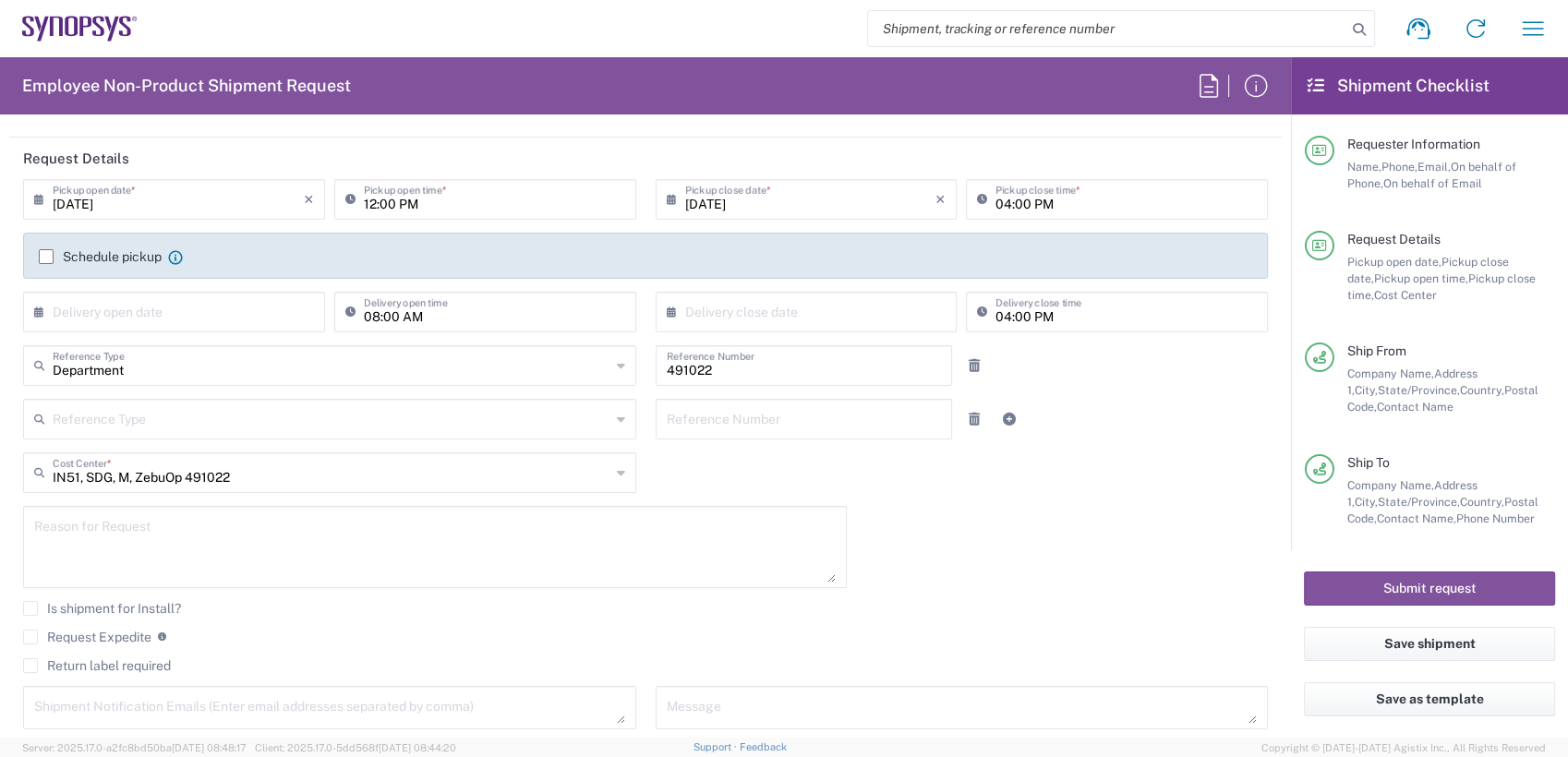
scroll to position [331, 0]
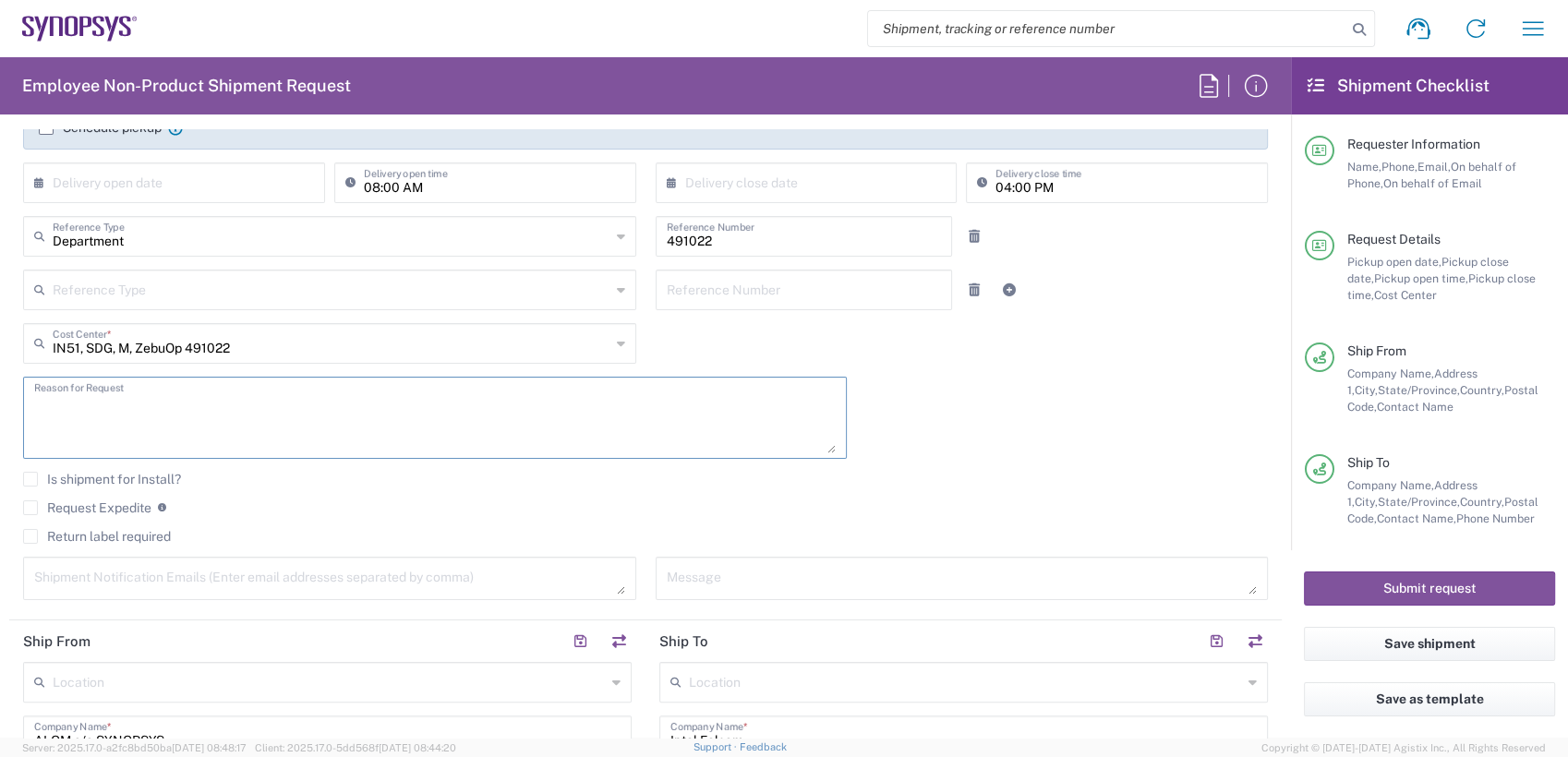
click at [316, 400] on textarea at bounding box center [434, 418] width 801 height 71
type textarea "Spares needed at Intel Folsom."
click at [176, 580] on textarea at bounding box center [330, 578] width 591 height 32
paste textarea "synopsyssupport@alom.com"
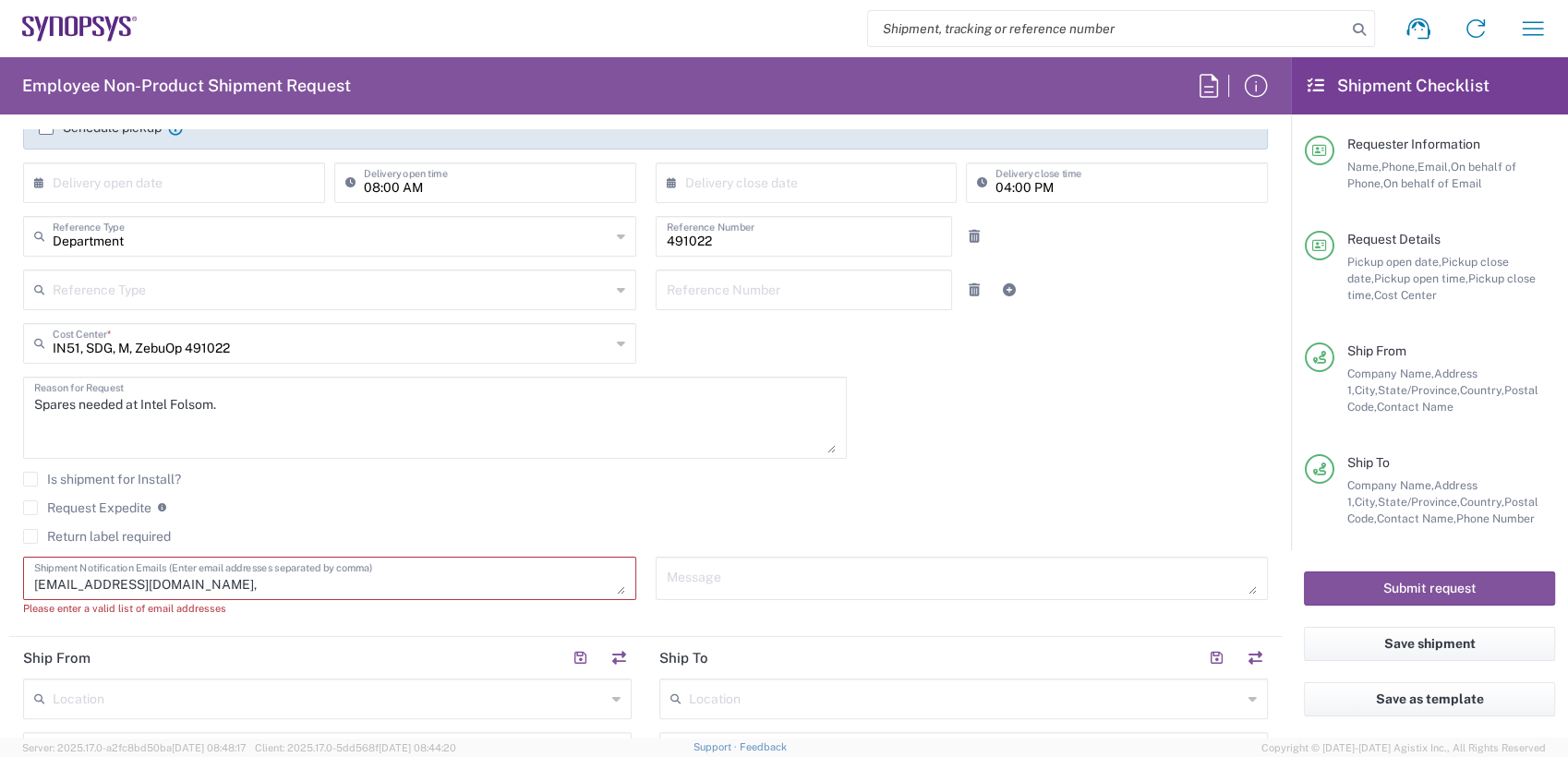
paste textarea "jerryd@synopsys.com"
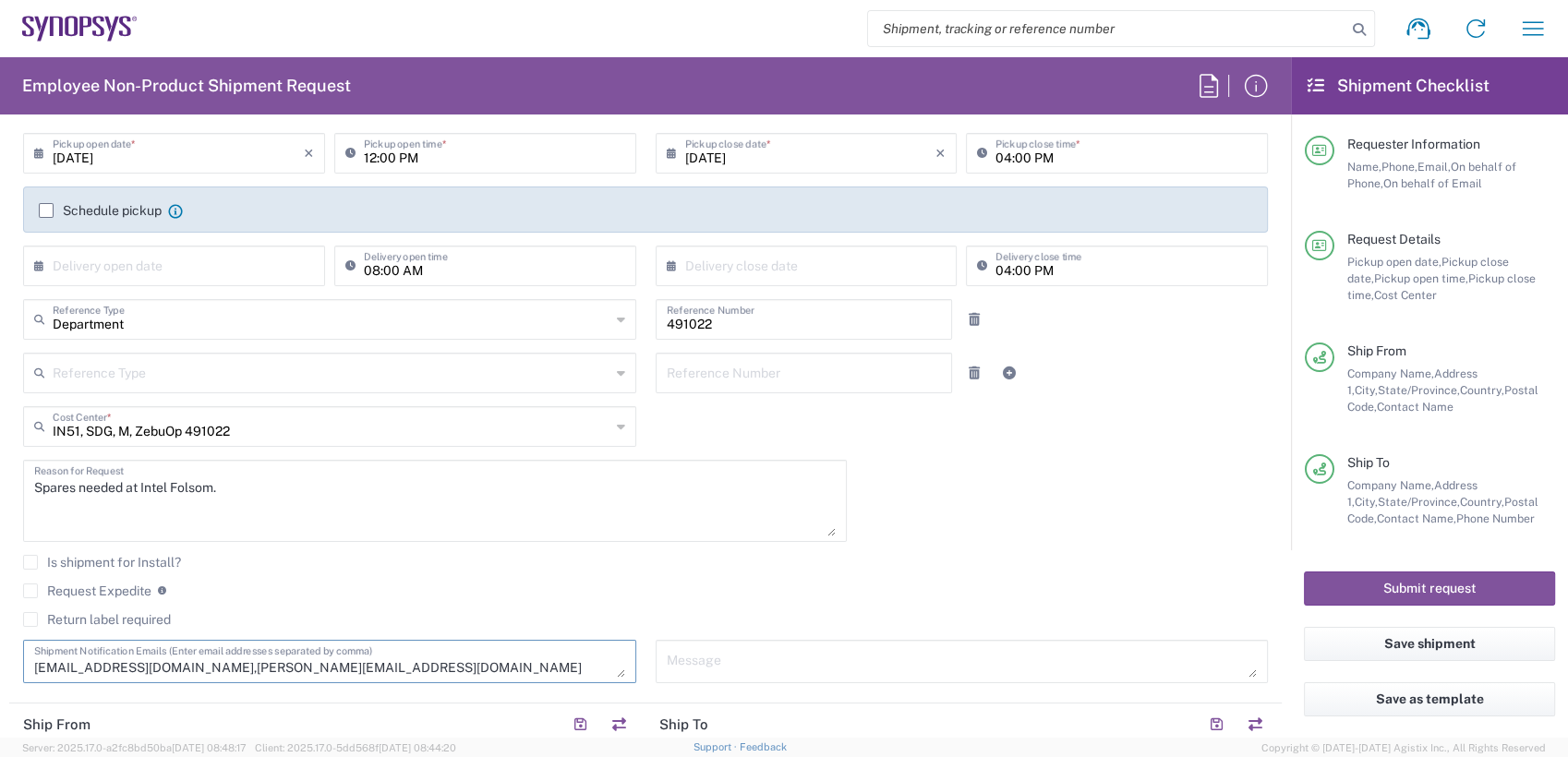
scroll to position [269, 0]
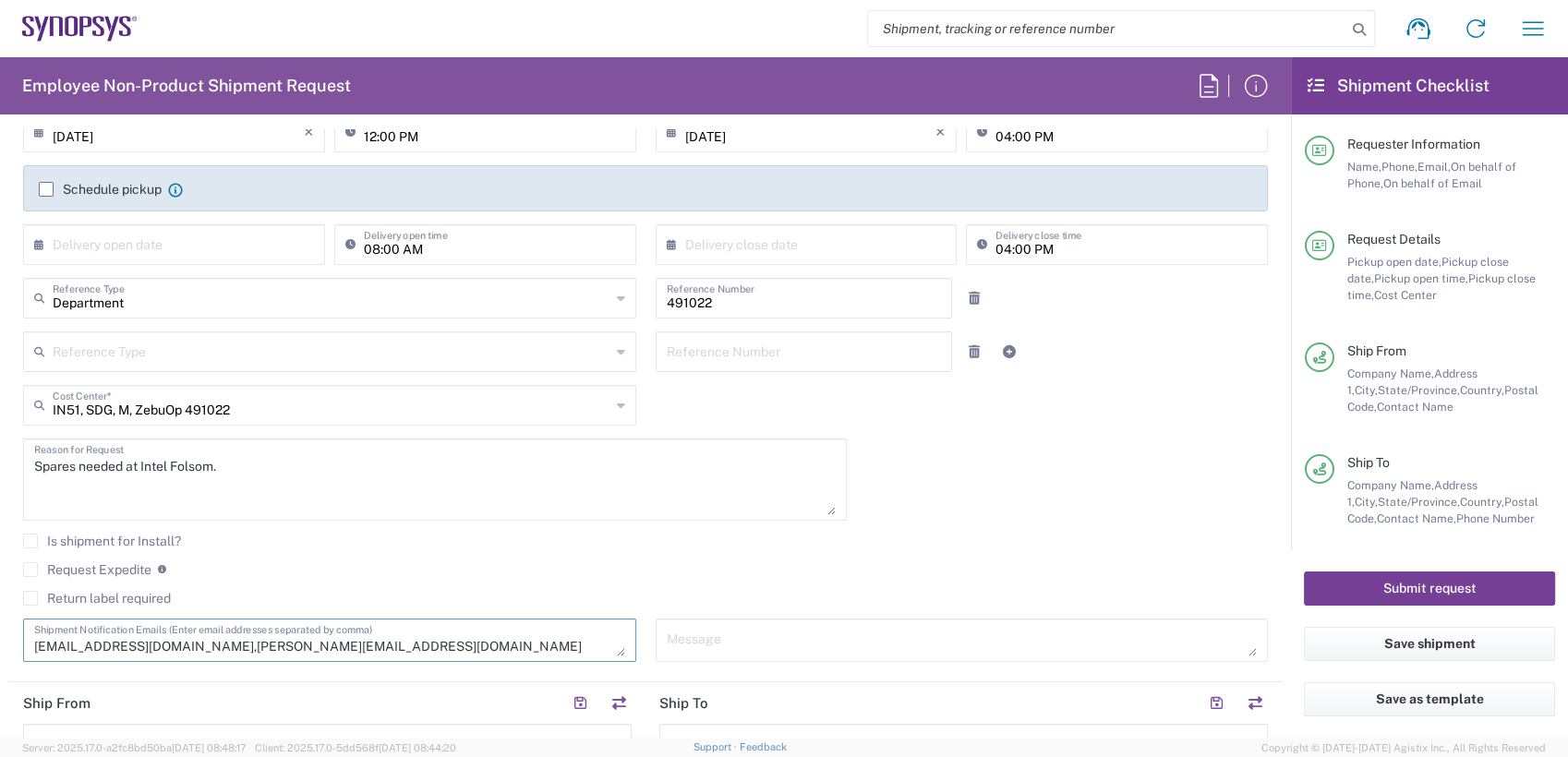
type textarea "synopsyssupport@alom.com,jerryd@synopsys.com"
click at [1497, 590] on button "Submit request" at bounding box center [1429, 588] width 251 height 34
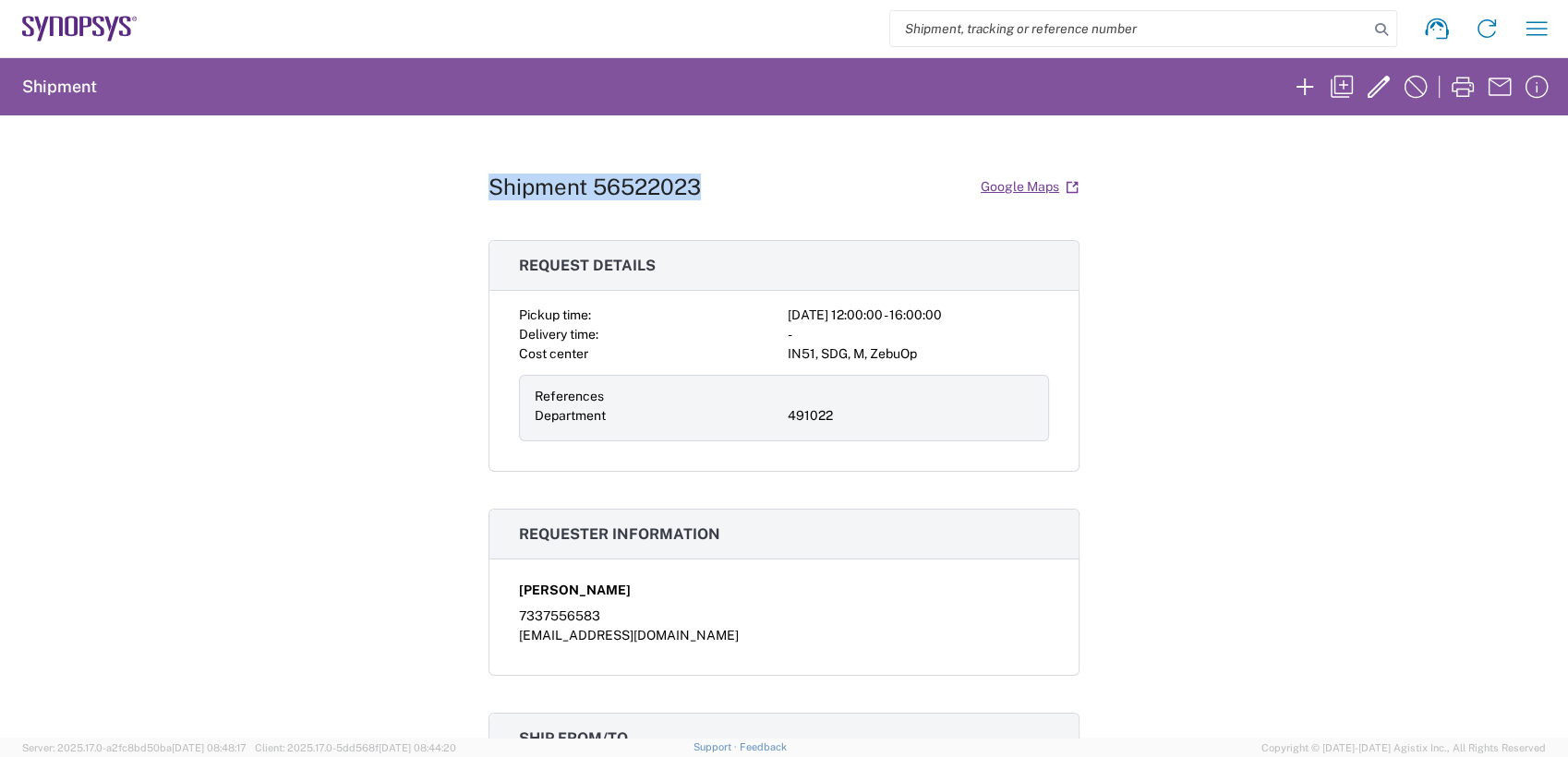
drag, startPoint x: 700, startPoint y: 189, endPoint x: 480, endPoint y: 186, distance: 220.0
click at [488, 186] on div "Shipment 56522023 Google Maps" at bounding box center [784, 187] width 591 height 32
drag, startPoint x: 480, startPoint y: 186, endPoint x: 500, endPoint y: 183, distance: 20.2
copy h1 "Shipment 56522023"
